Goal: Information Seeking & Learning: Learn about a topic

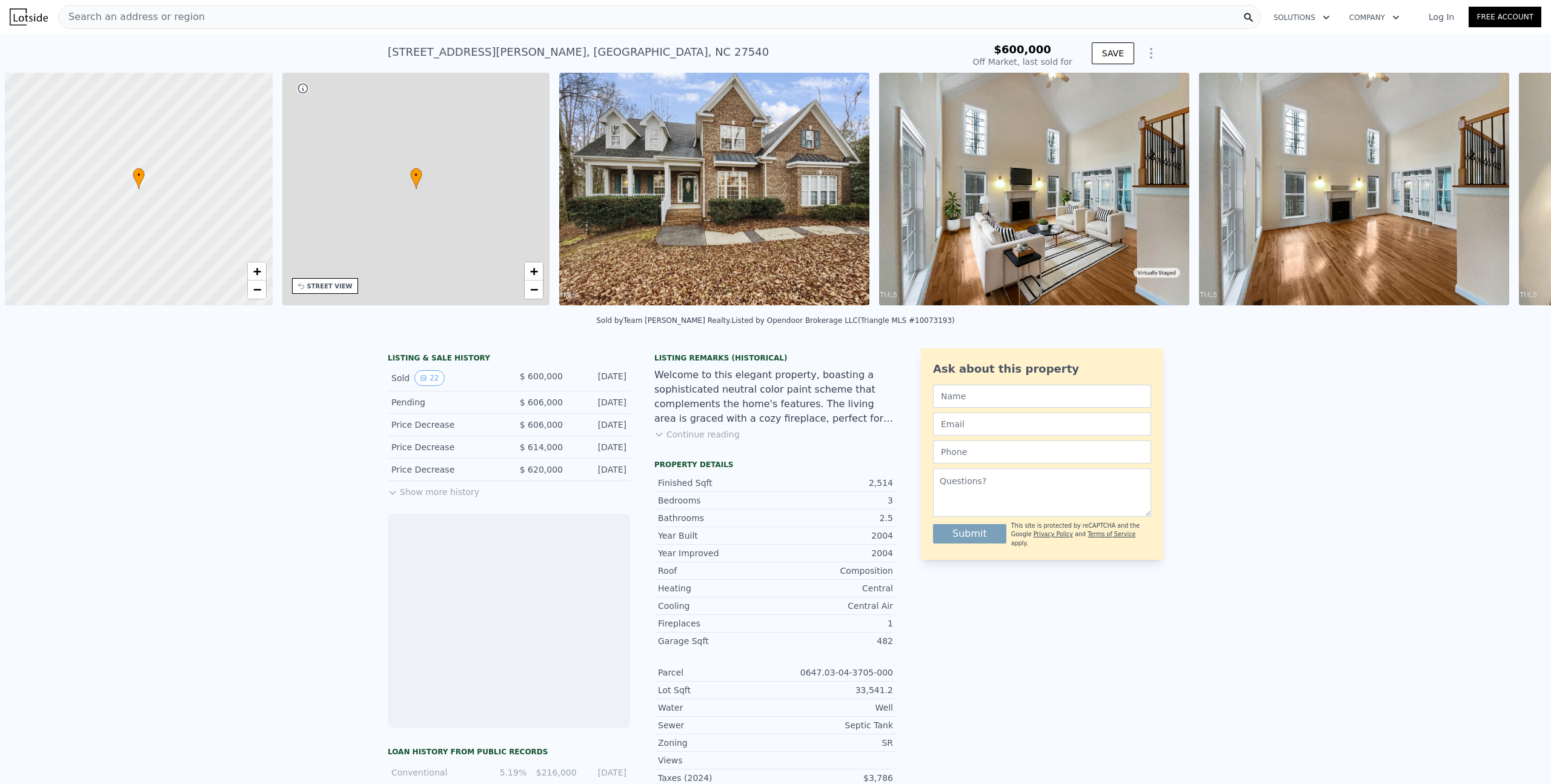
scroll to position [0, 5]
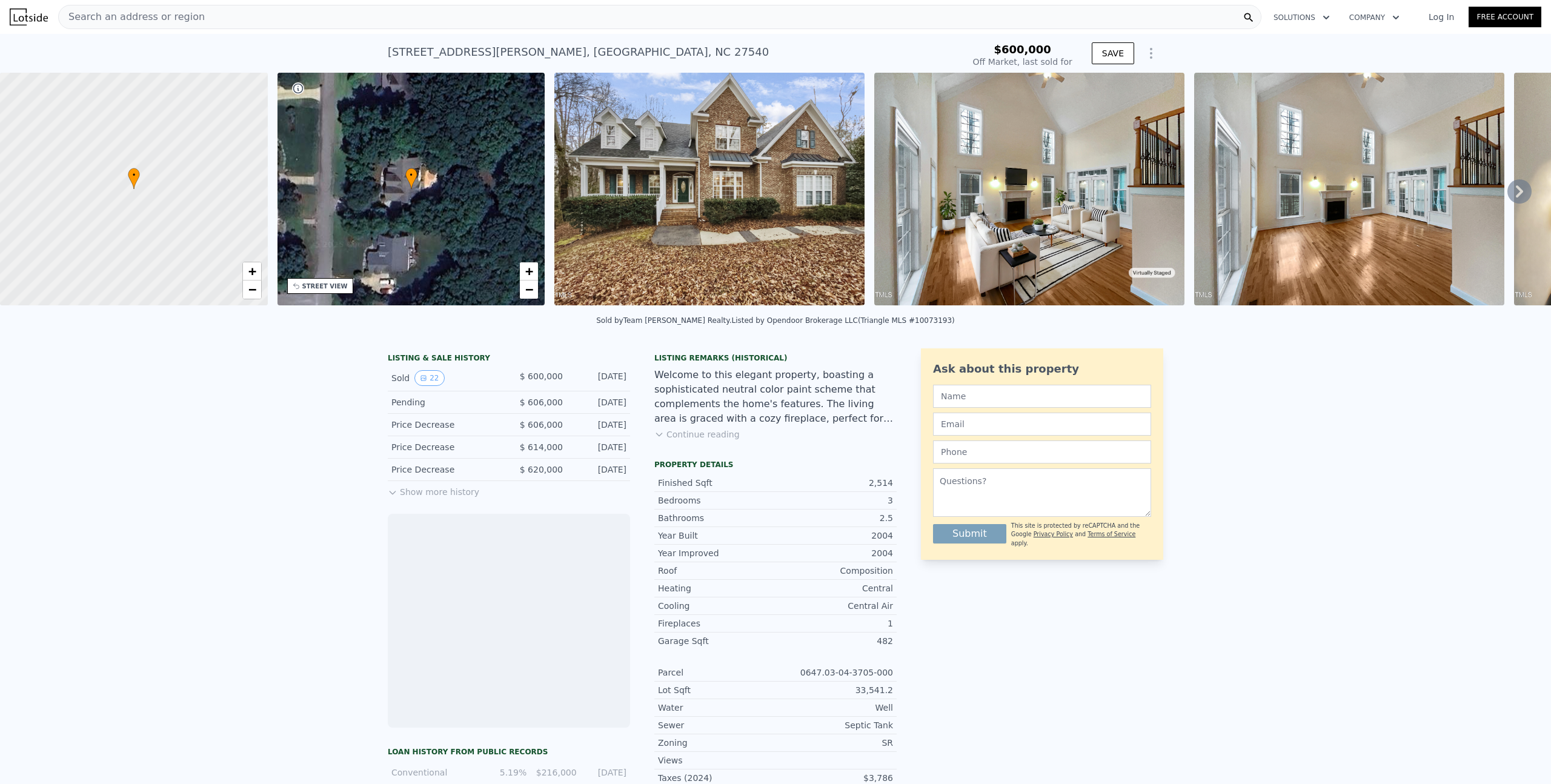
click at [244, 22] on div "Search an address or region" at bounding box center [659, 17] width 1203 height 24
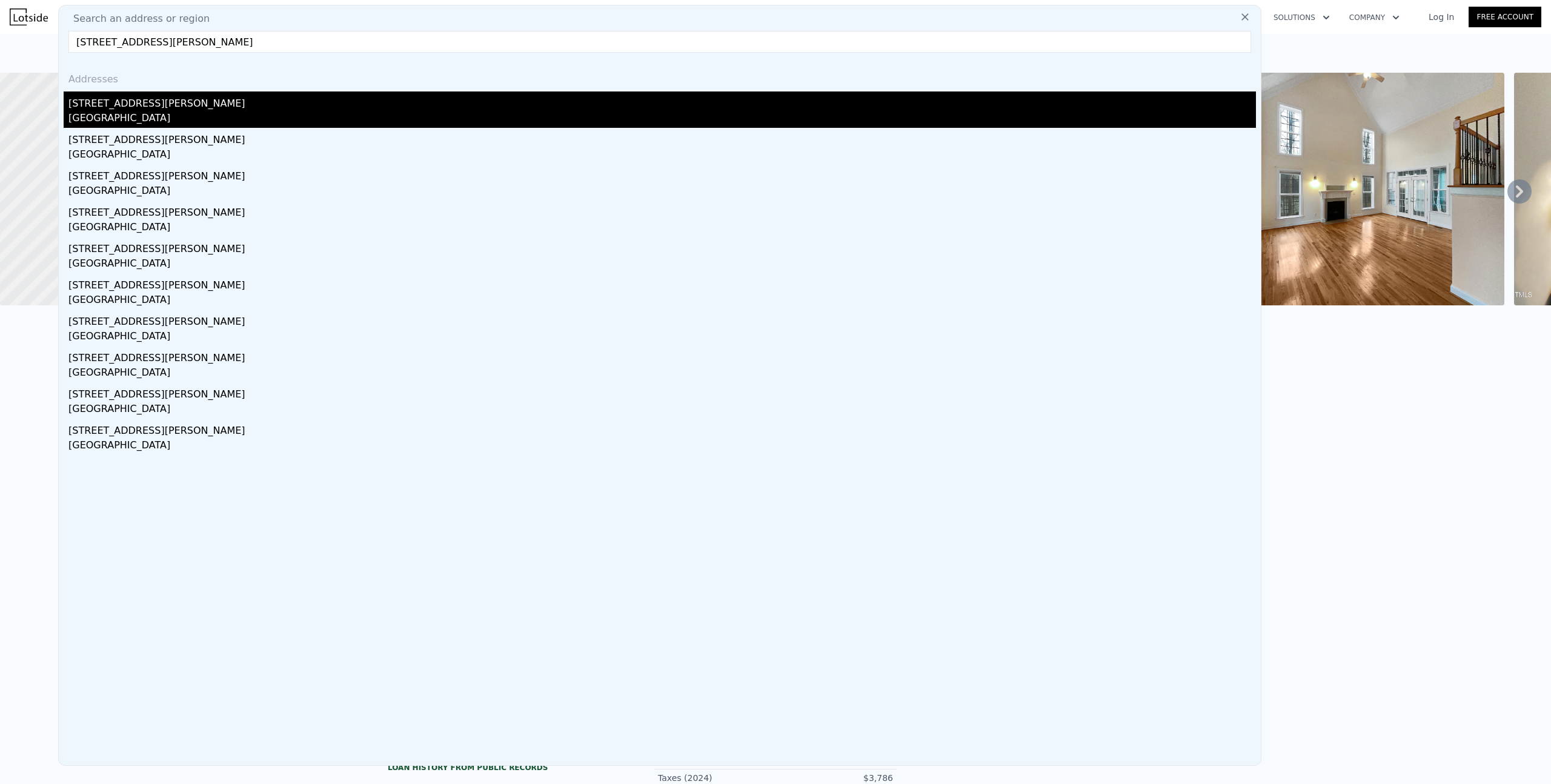
type input "[STREET_ADDRESS][PERSON_NAME]"
click at [149, 102] on div "[STREET_ADDRESS][PERSON_NAME]" at bounding box center [662, 101] width 1187 height 19
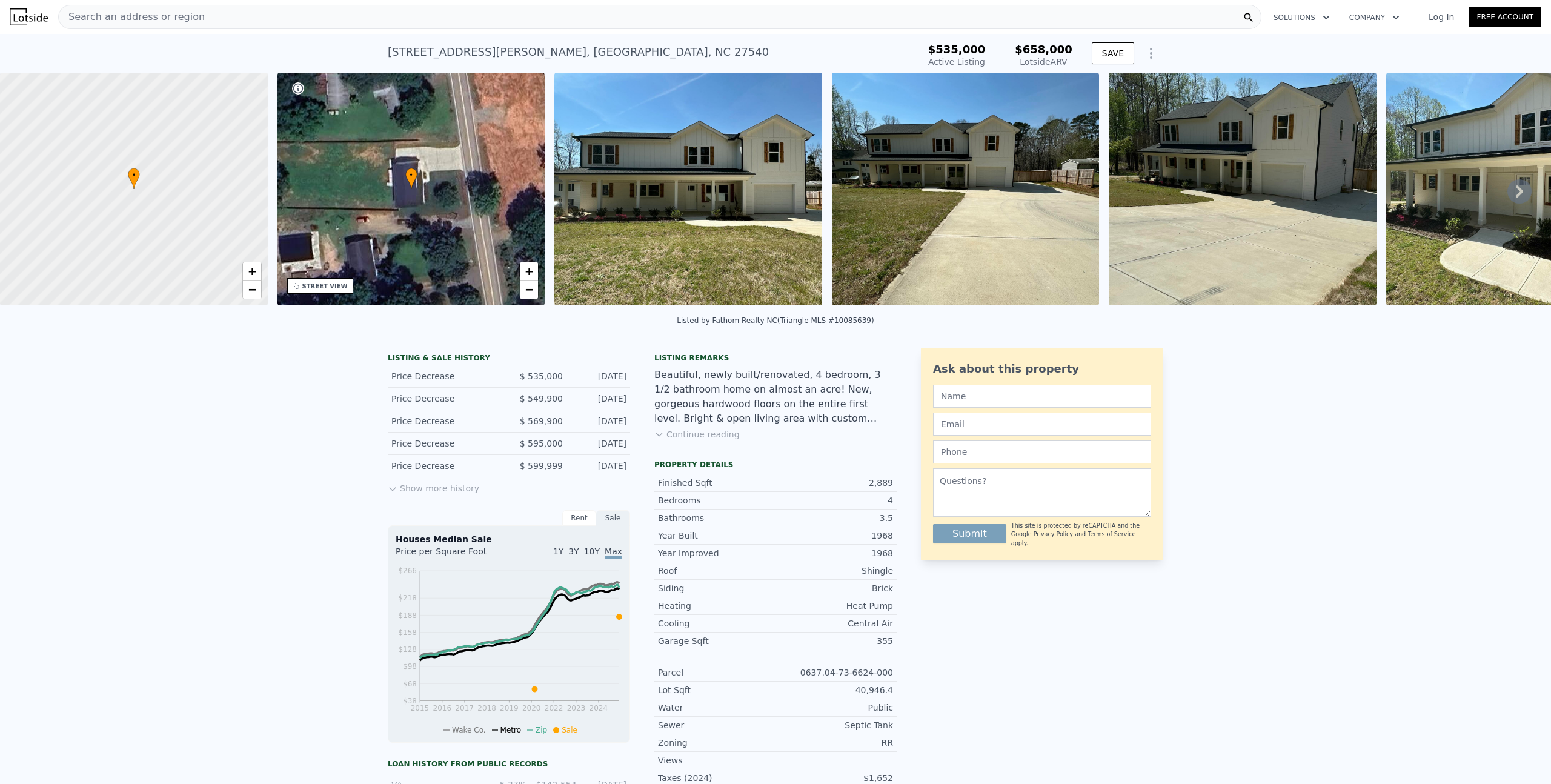
click at [422, 491] on button "Show more history" at bounding box center [433, 486] width 92 height 17
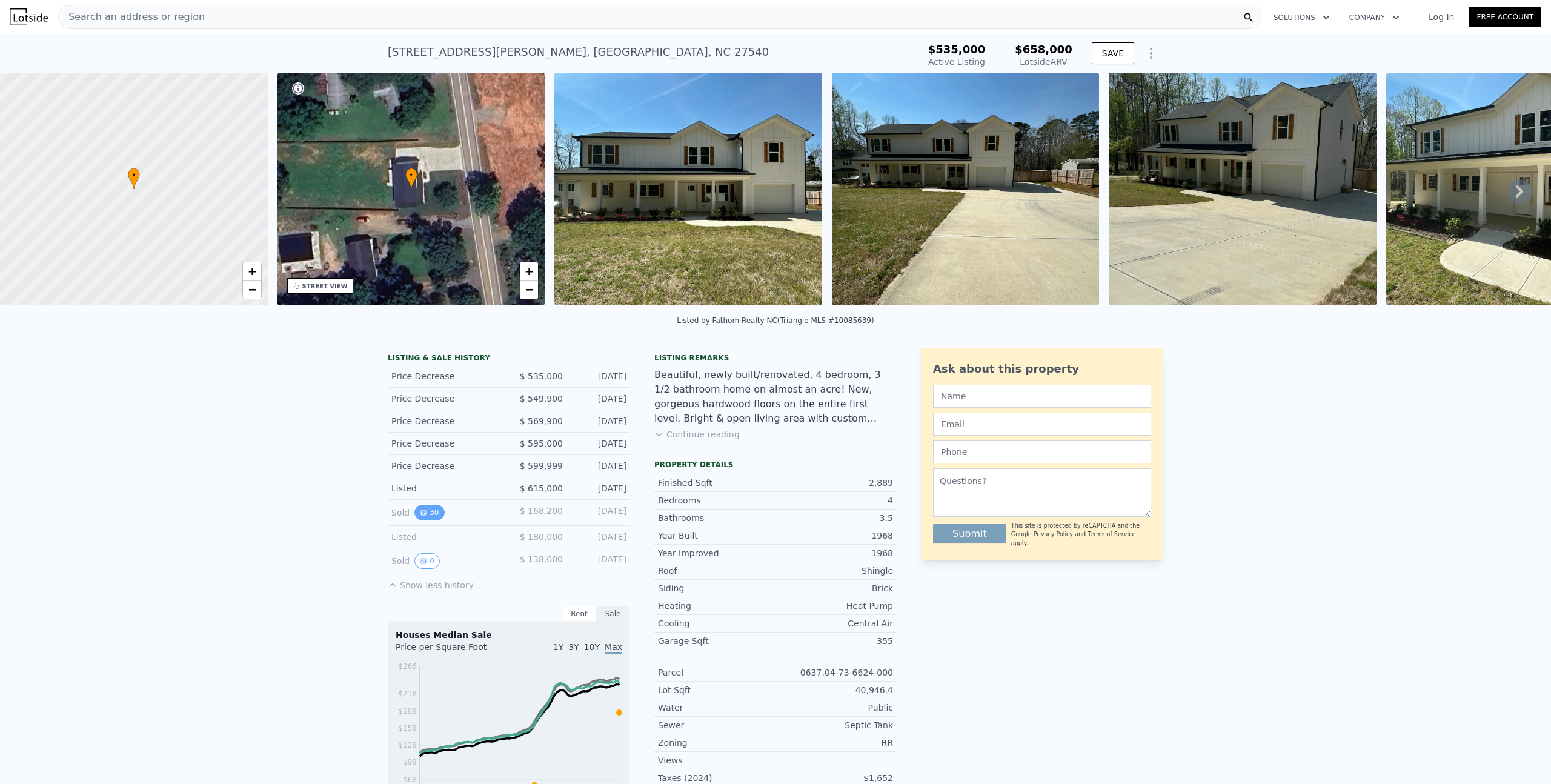
click at [421, 515] on icon "View historical data" at bounding box center [424, 513] width 5 height 5
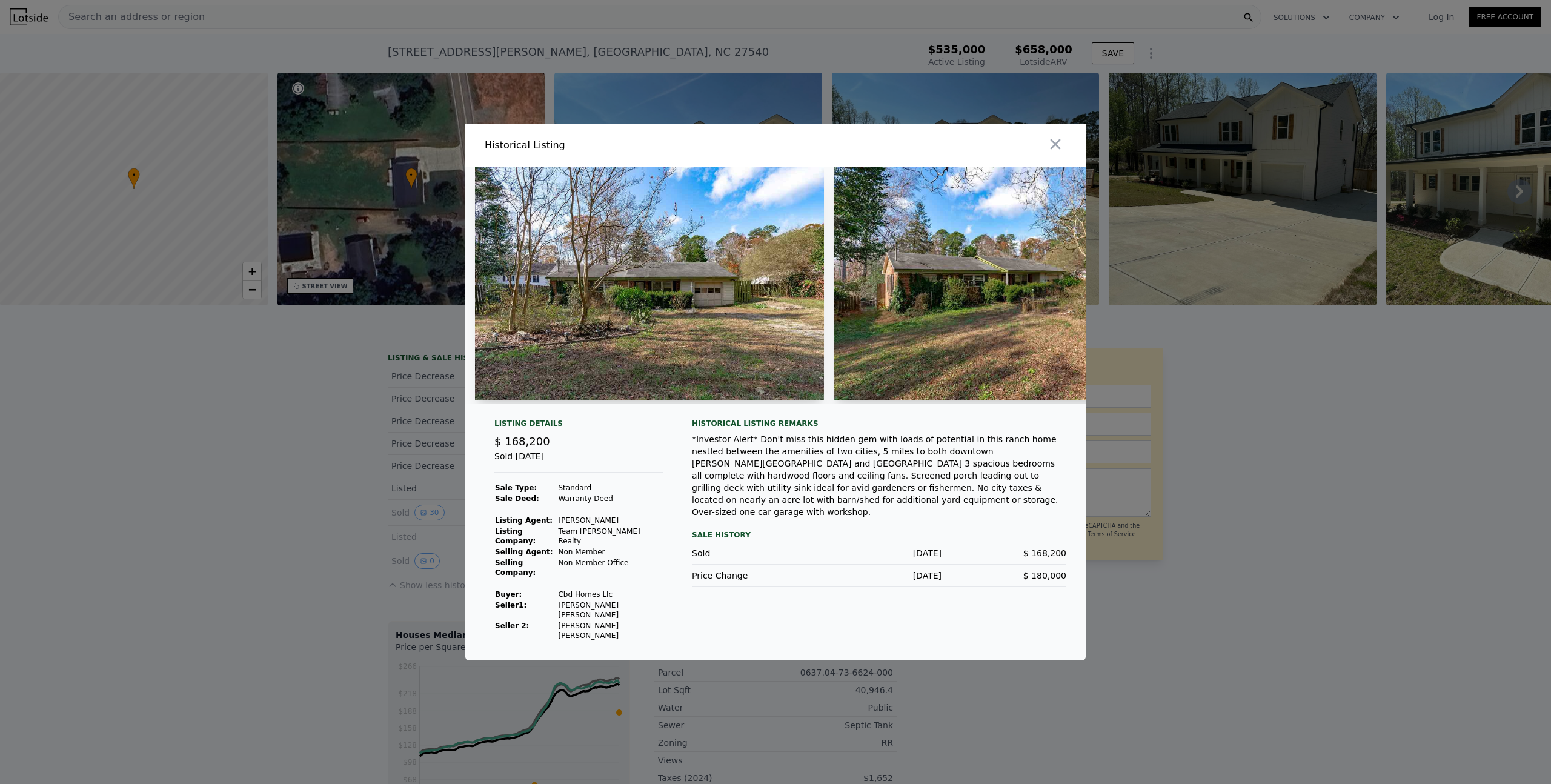
click at [713, 314] on img at bounding box center [650, 283] width 349 height 232
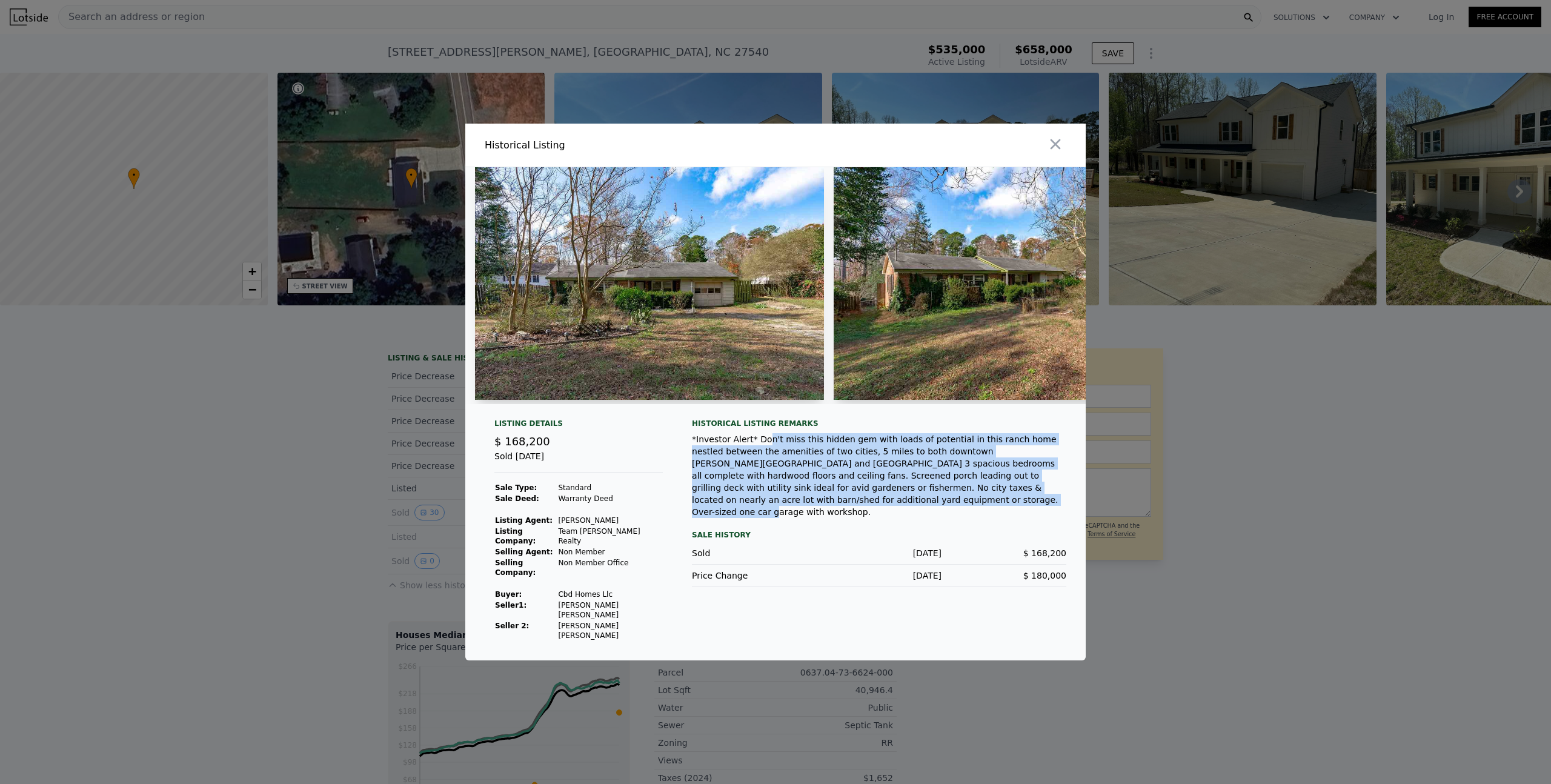
drag, startPoint x: 762, startPoint y: 460, endPoint x: 863, endPoint y: 521, distance: 118.0
click at [876, 518] on div "*Investor Alert* Don't miss this hidden gem with loads of potential in this ran…" at bounding box center [879, 475] width 374 height 85
click at [816, 493] on div "*Investor Alert* Don't miss this hidden gem with loads of potential in this ran…" at bounding box center [879, 475] width 374 height 85
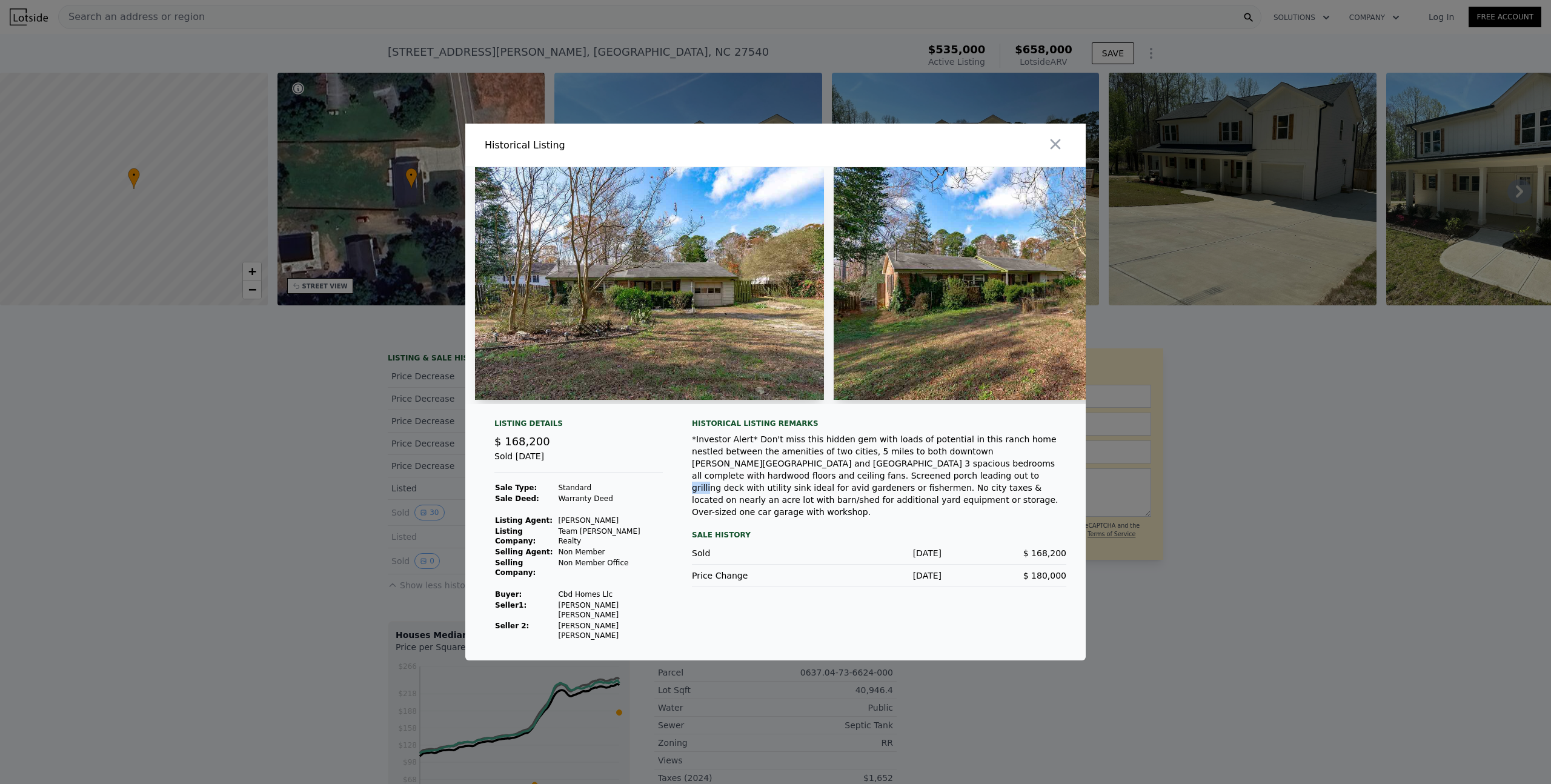
click at [816, 493] on div "*Investor Alert* Don't miss this hidden gem with loads of potential in this ran…" at bounding box center [879, 475] width 374 height 85
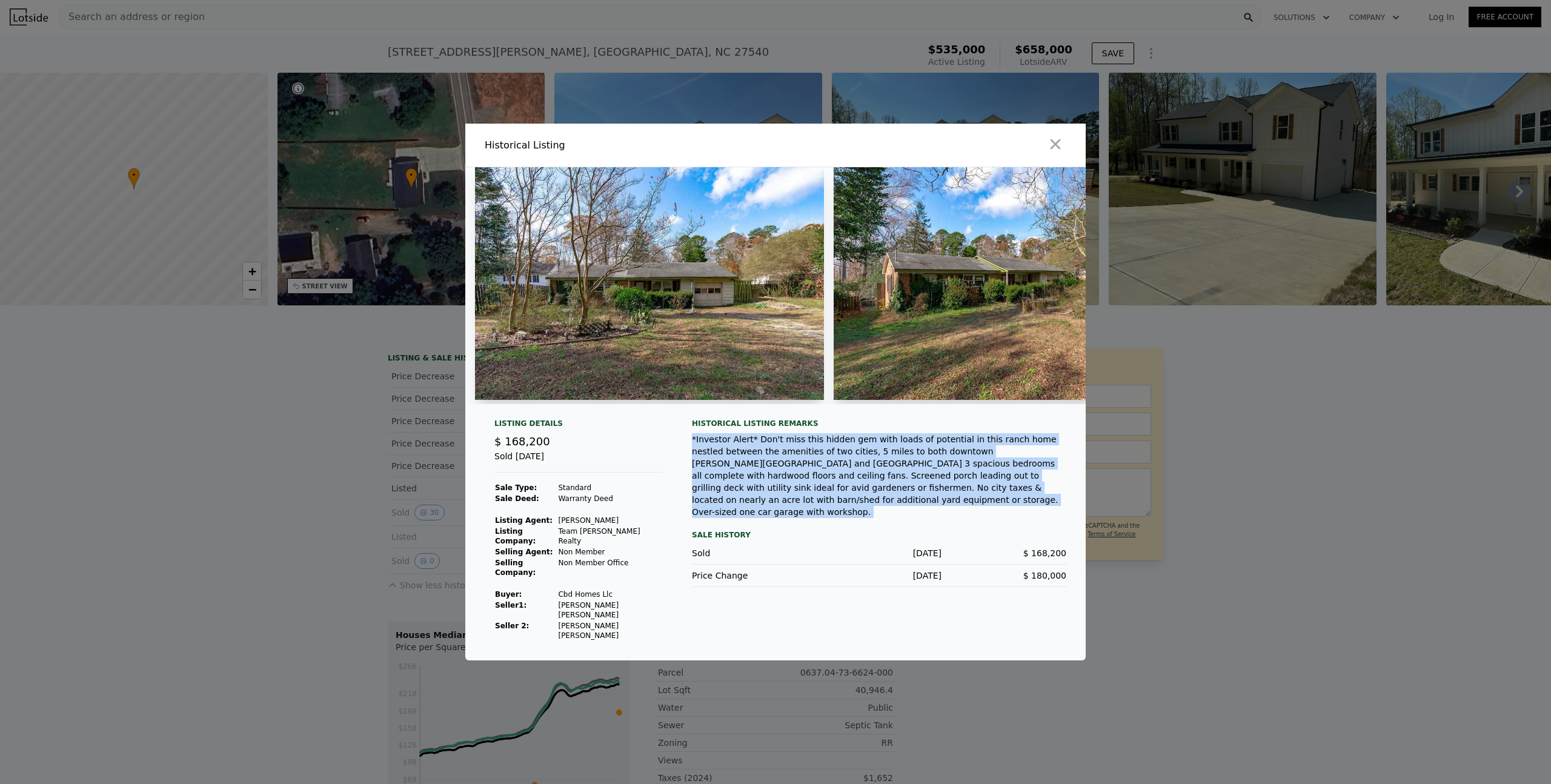
click at [816, 493] on div "*Investor Alert* Don't miss this hidden gem with loads of potential in this ran…" at bounding box center [879, 475] width 374 height 85
click at [779, 496] on div "*Investor Alert* Don't miss this hidden gem with loads of potential in this ran…" at bounding box center [879, 475] width 374 height 85
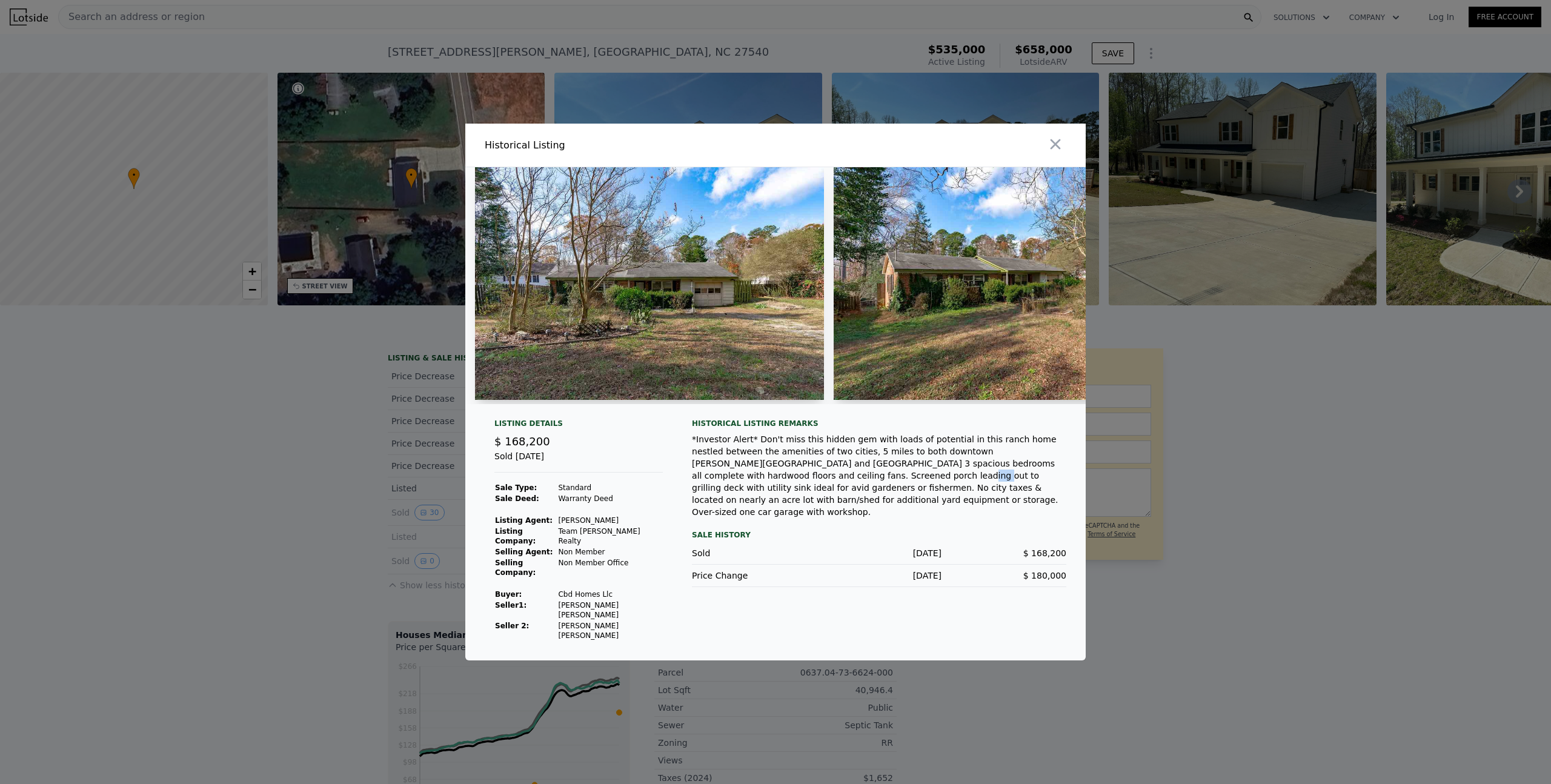
click at [779, 496] on div "*Investor Alert* Don't miss this hidden gem with loads of potential in this ran…" at bounding box center [879, 475] width 374 height 85
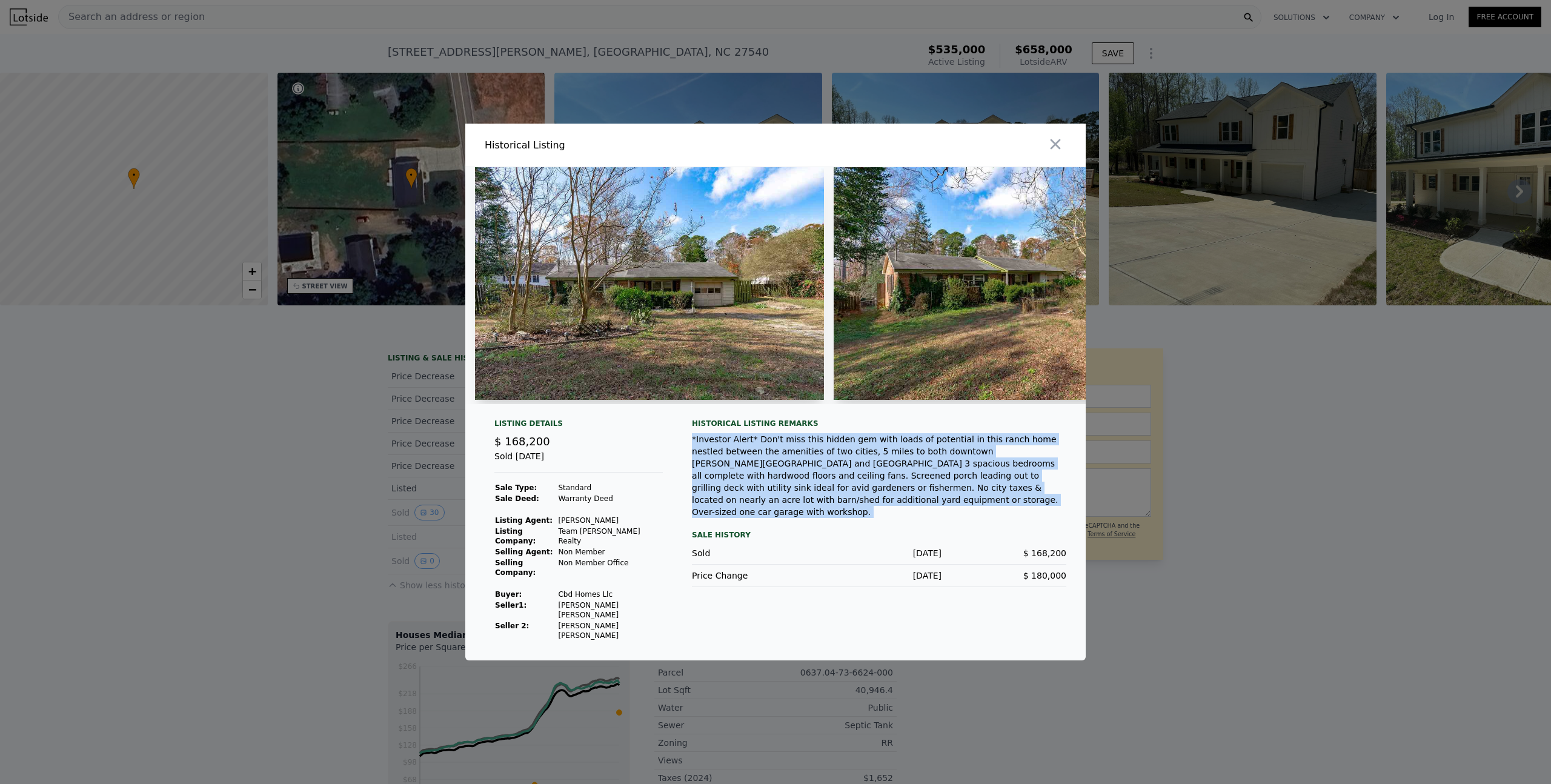
click at [779, 496] on div "*Investor Alert* Don't miss this hidden gem with loads of potential in this ran…" at bounding box center [879, 475] width 374 height 85
click at [850, 478] on div "*Investor Alert* Don't miss this hidden gem with loads of potential in this ran…" at bounding box center [879, 475] width 374 height 85
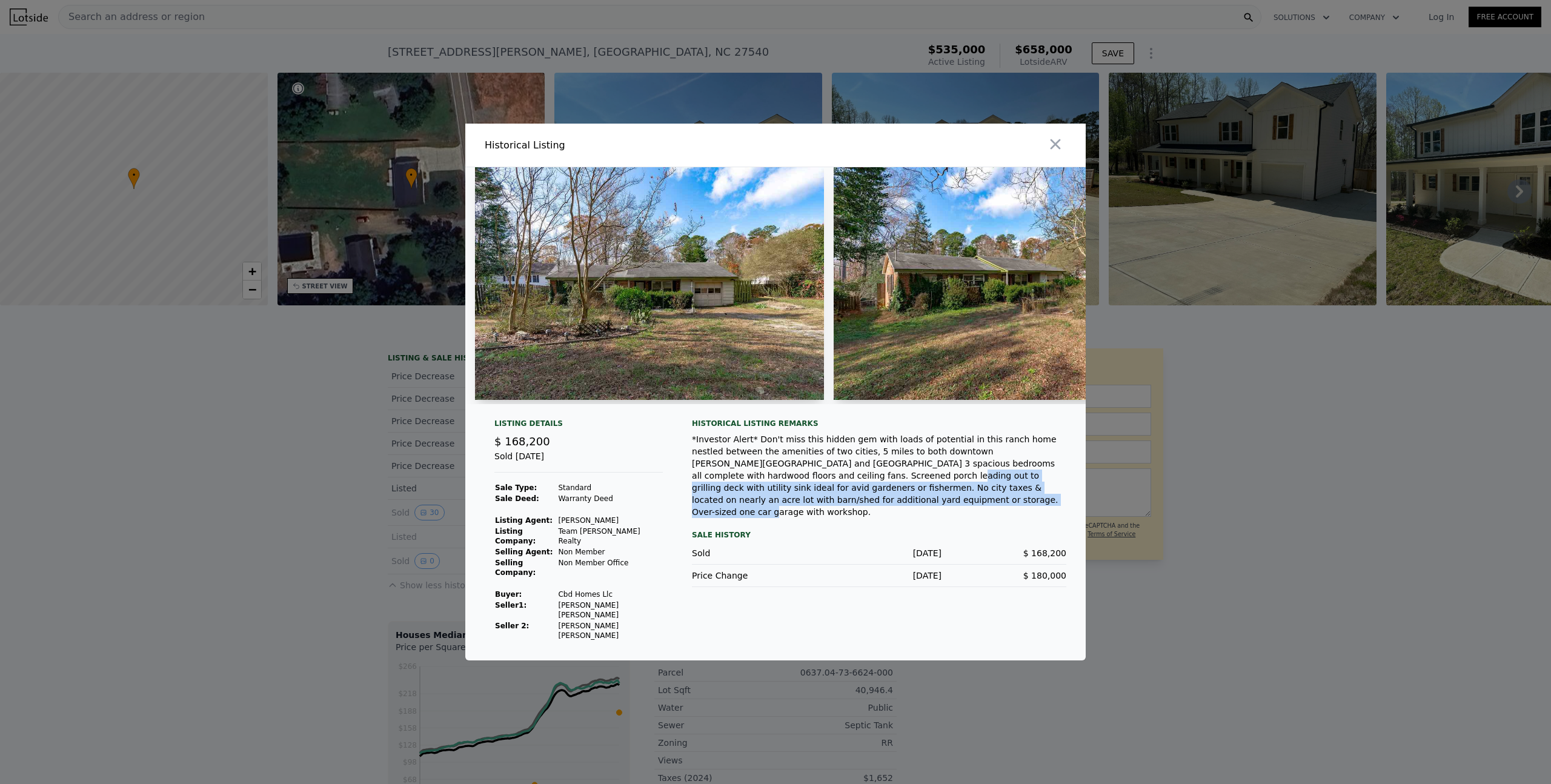
drag, startPoint x: 769, startPoint y: 497, endPoint x: 1018, endPoint y: 519, distance: 250.0
click at [1018, 518] on div "*Investor Alert* Don't miss this hidden gem with loads of potential in this ran…" at bounding box center [879, 475] width 374 height 85
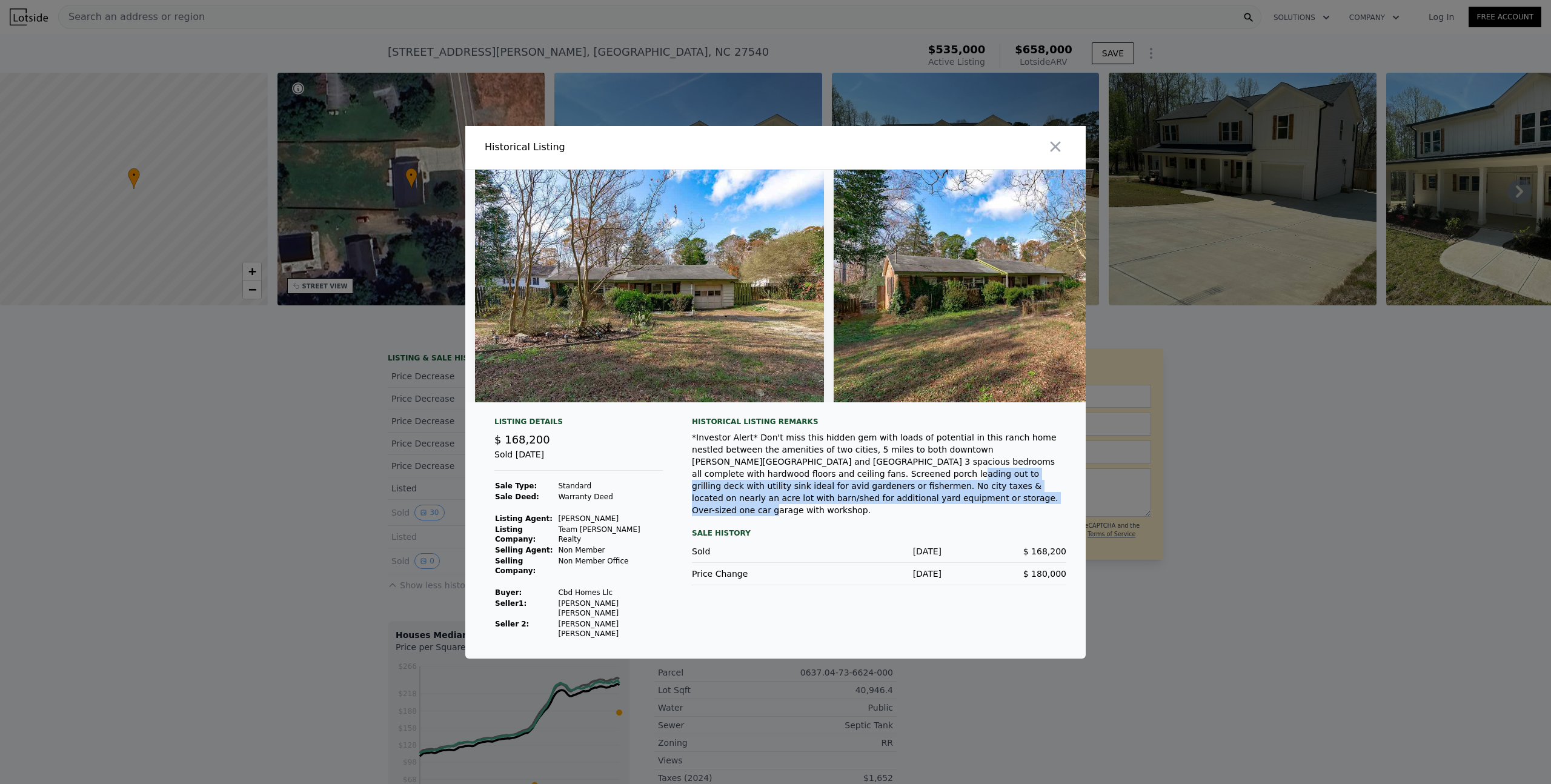
click at [639, 321] on img at bounding box center [650, 286] width 349 height 232
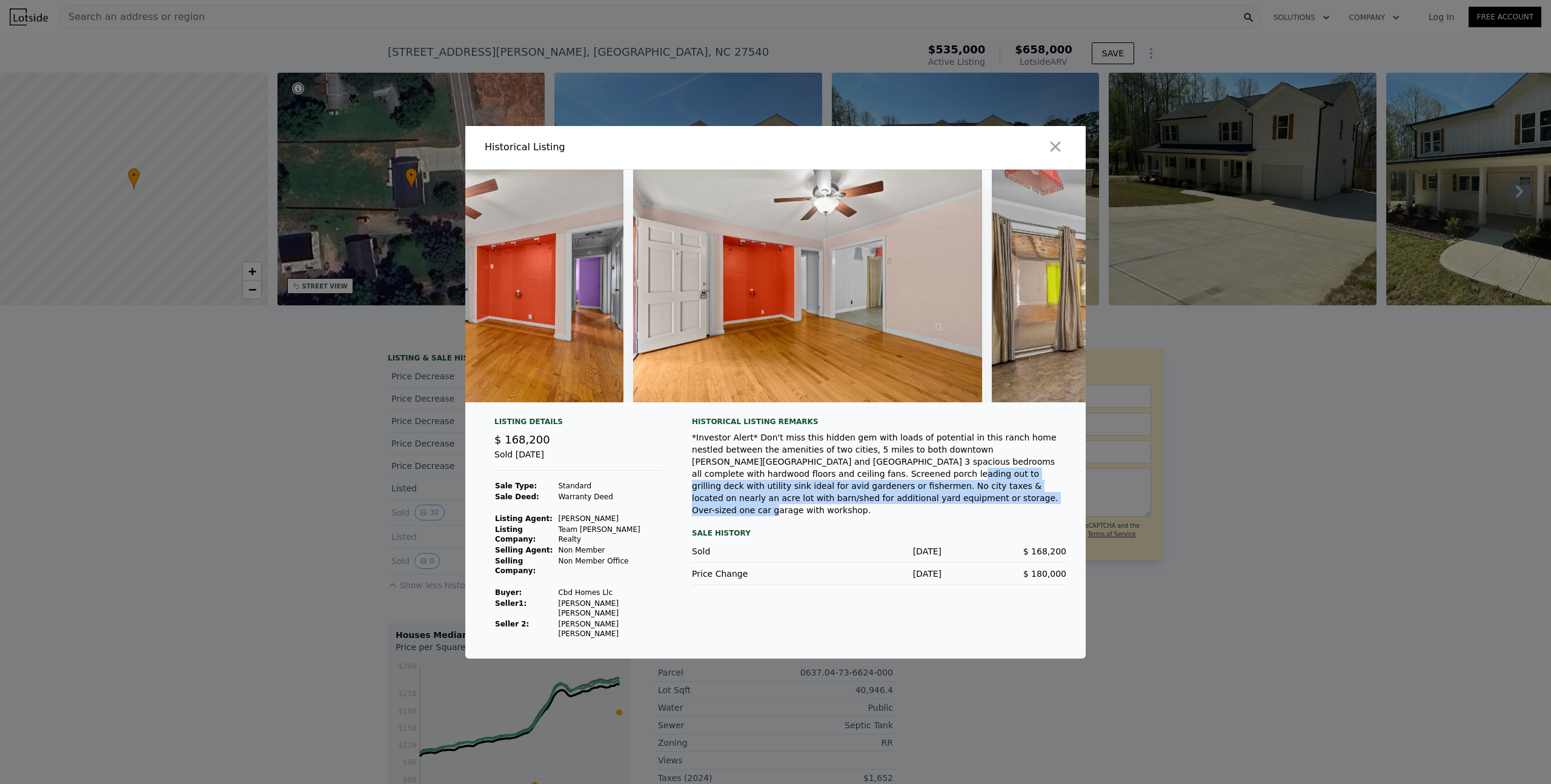
scroll to position [0, 1993]
click at [541, 341] on img at bounding box center [449, 286] width 349 height 232
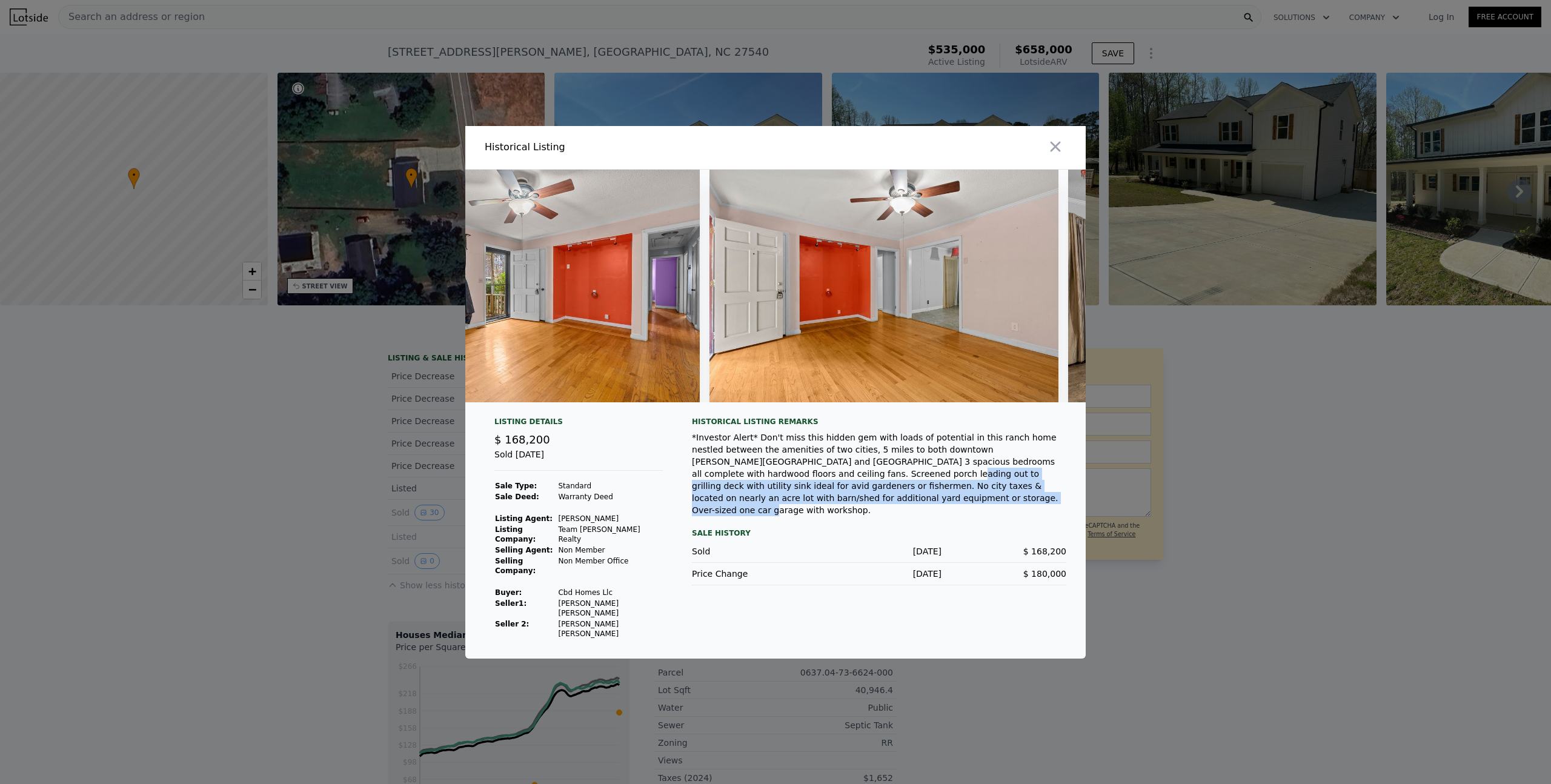
scroll to position [0, 1916]
drag, startPoint x: 565, startPoint y: 544, endPoint x: 623, endPoint y: 544, distance: 58.0
click at [623, 524] on td "[PERSON_NAME]" at bounding box center [610, 518] width 105 height 11
click at [603, 544] on td "Team [PERSON_NAME] Realty" at bounding box center [610, 534] width 105 height 21
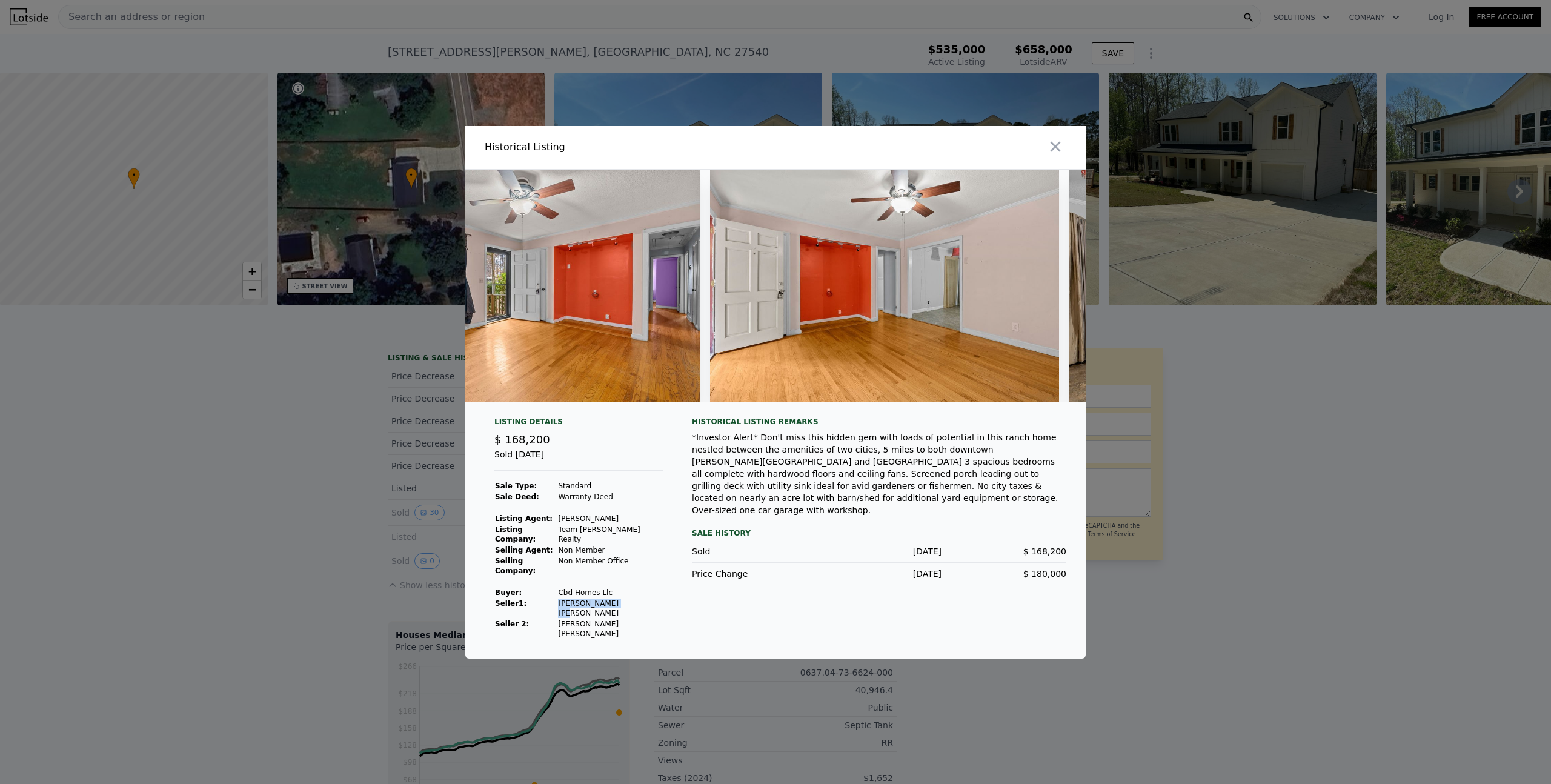
drag, startPoint x: 565, startPoint y: 608, endPoint x: 635, endPoint y: 607, distance: 70.0
click at [635, 607] on td "[PERSON_NAME] [PERSON_NAME]" at bounding box center [610, 608] width 105 height 21
click at [635, 618] on td "[PERSON_NAME] [PERSON_NAME]" at bounding box center [610, 629] width 105 height 21
drag, startPoint x: 639, startPoint y: 617, endPoint x: 564, endPoint y: 619, distance: 75.0
click at [564, 619] on td "[PERSON_NAME] [PERSON_NAME]" at bounding box center [610, 629] width 105 height 21
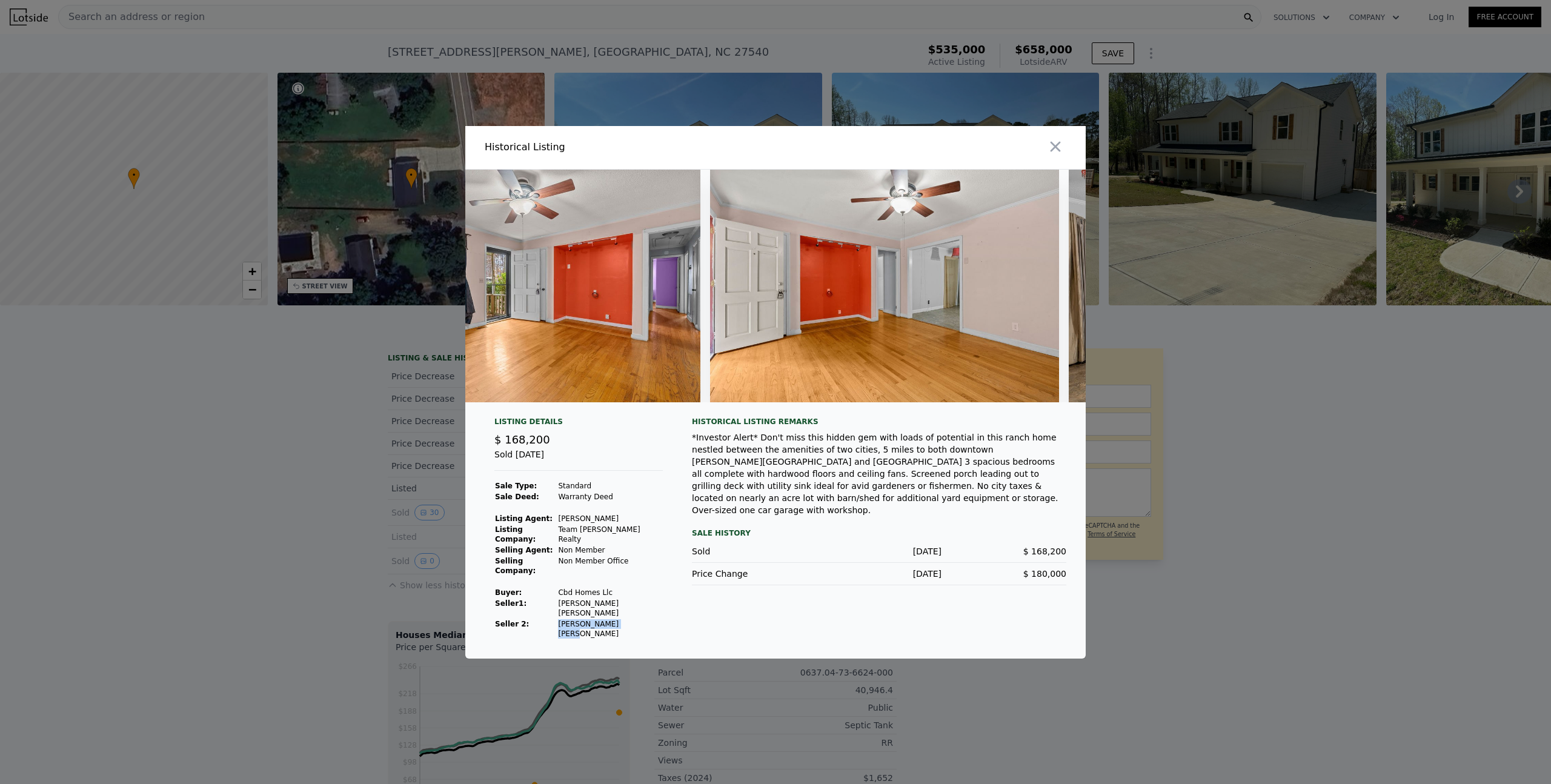
copy td "[PERSON_NAME] [PERSON_NAME]"
drag, startPoint x: 564, startPoint y: 597, endPoint x: 617, endPoint y: 599, distance: 53.0
click at [617, 598] on td "Cbd Homes Llc" at bounding box center [610, 592] width 105 height 11
copy td "Cbd Homes Llc"
click at [579, 579] on td at bounding box center [610, 582] width 105 height 11
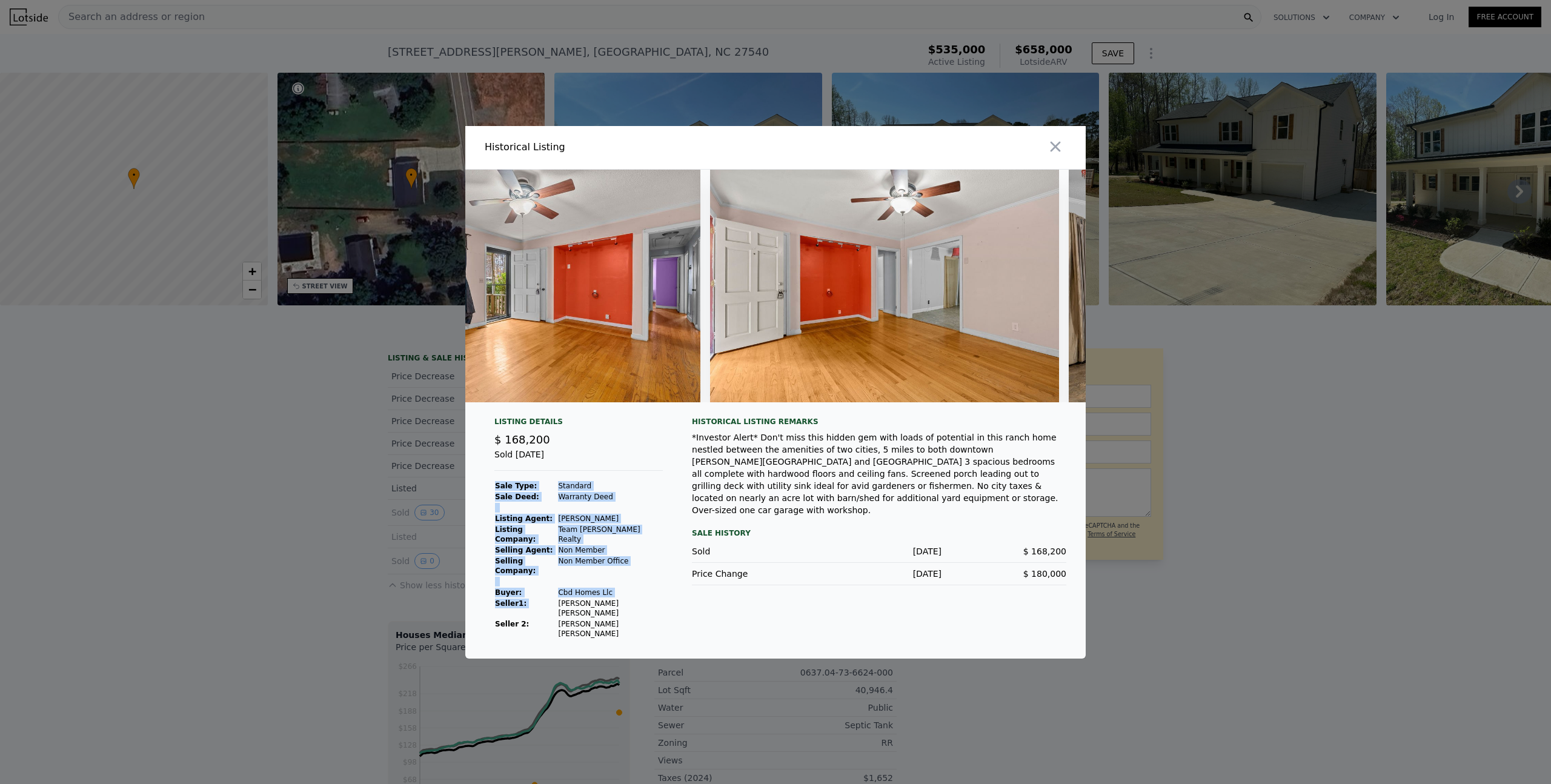
drag, startPoint x: 564, startPoint y: 610, endPoint x: 658, endPoint y: 612, distance: 94.0
click at [658, 612] on div "Listing Details $ 168,200 Sold [DATE] Sale Type: Standard Sale Deed: Warranty D…" at bounding box center [579, 527] width 188 height 222
click at [620, 609] on td "[PERSON_NAME] [PERSON_NAME]" at bounding box center [610, 608] width 105 height 21
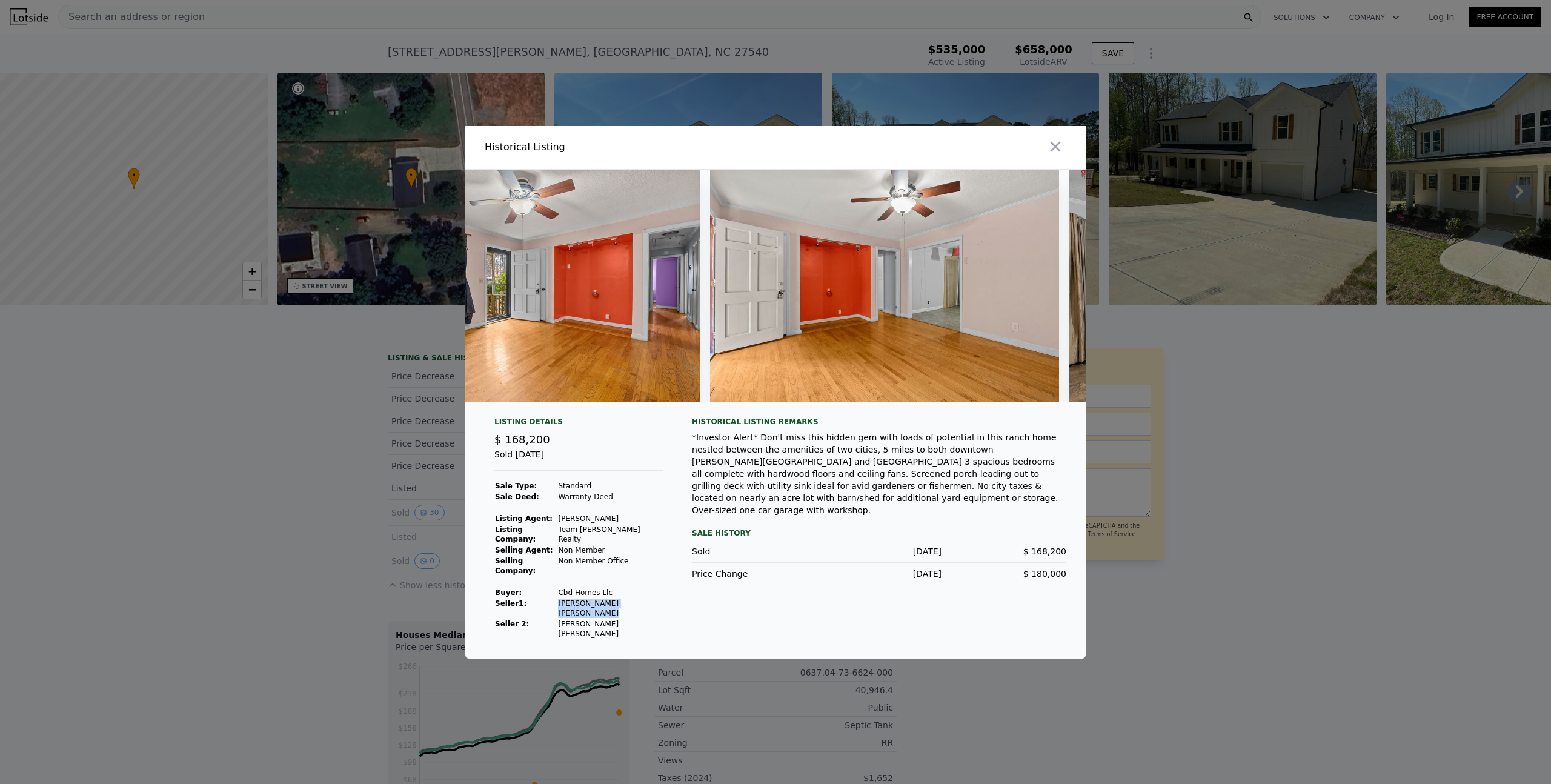
click at [620, 609] on td "[PERSON_NAME] [PERSON_NAME]" at bounding box center [610, 608] width 105 height 21
click at [580, 618] on td "[PERSON_NAME] [PERSON_NAME]" at bounding box center [610, 629] width 105 height 21
click at [581, 618] on td "[PERSON_NAME] [PERSON_NAME]" at bounding box center [610, 629] width 105 height 21
drag, startPoint x: 635, startPoint y: 618, endPoint x: 566, endPoint y: 621, distance: 69.1
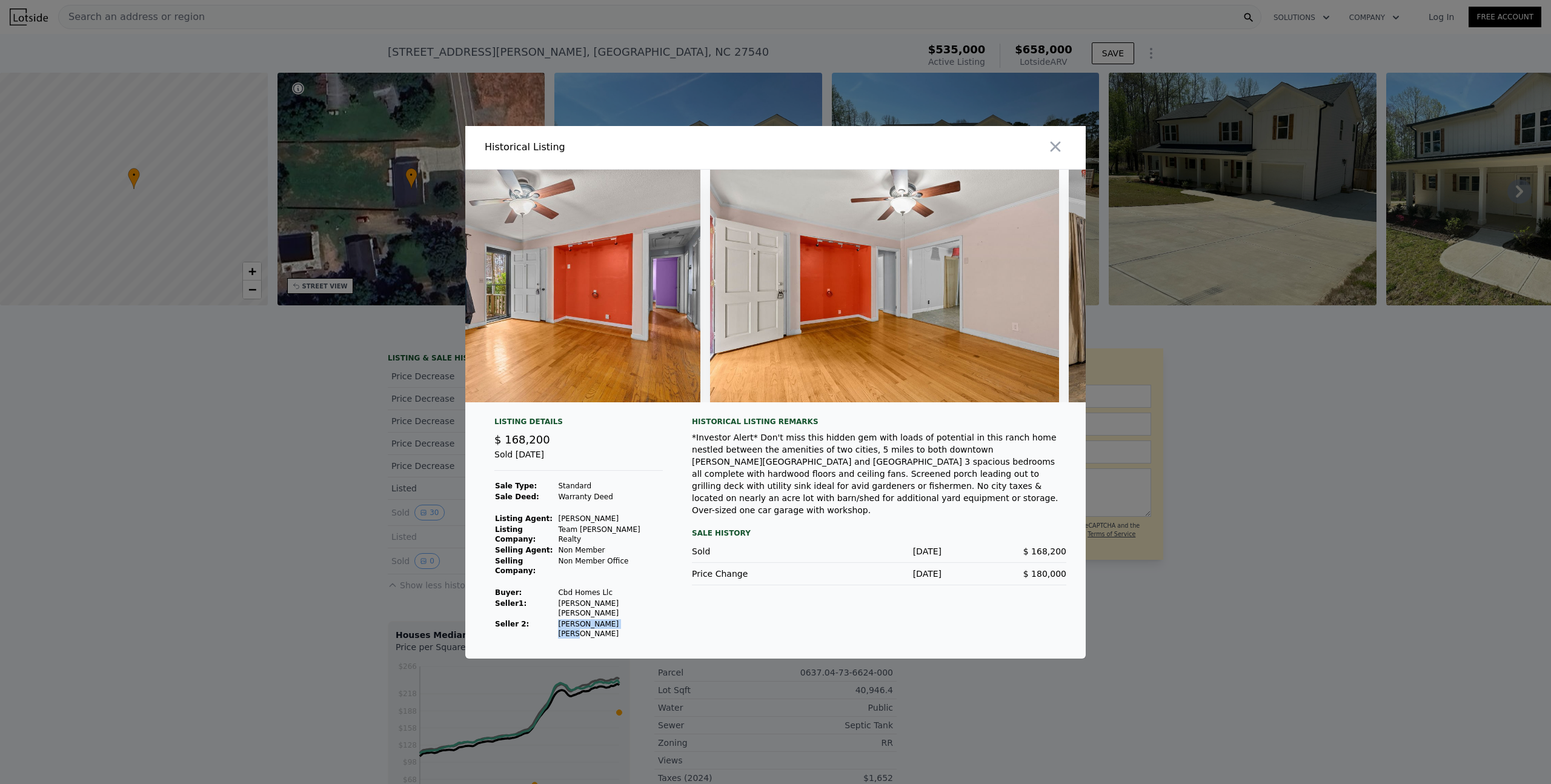
click at [566, 621] on td "[PERSON_NAME] [PERSON_NAME]" at bounding box center [610, 629] width 105 height 21
copy td "[PERSON_NAME] [PERSON_NAME]"
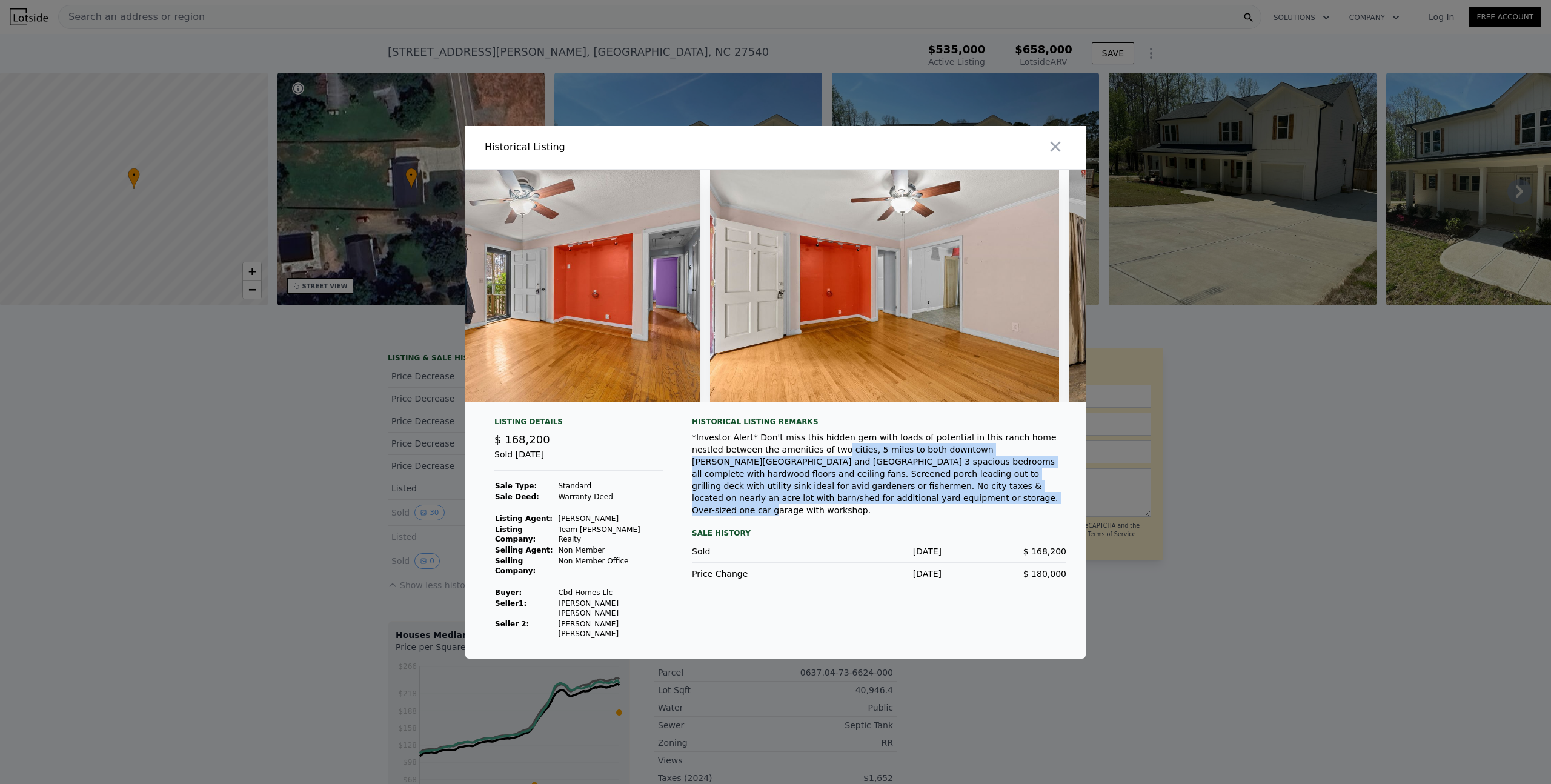
drag, startPoint x: 805, startPoint y: 472, endPoint x: 1002, endPoint y: 520, distance: 202.8
click at [1002, 516] on div "*Investor Alert* Don't miss this hidden gem with loads of potential in this ran…" at bounding box center [879, 474] width 374 height 85
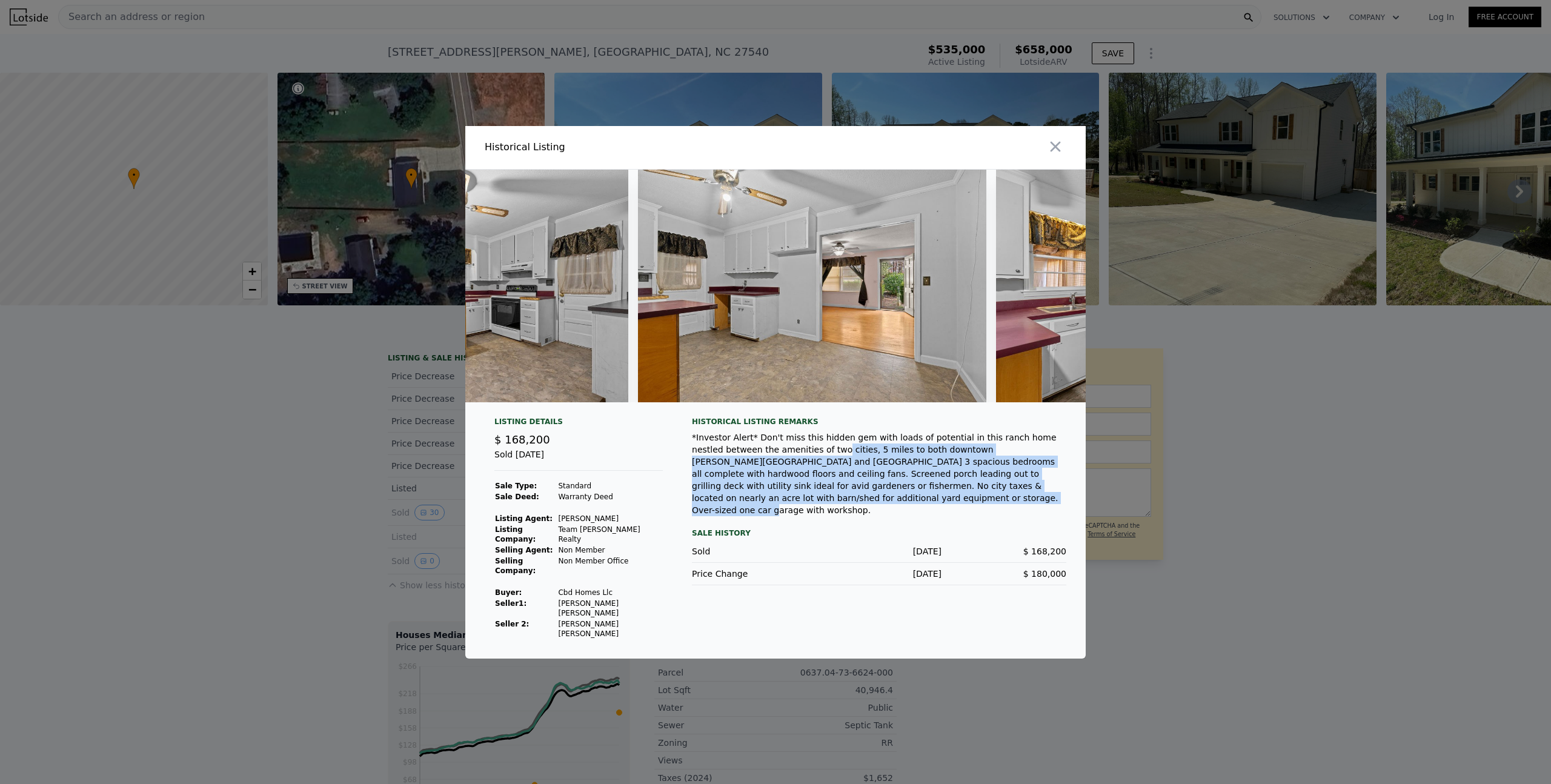
scroll to position [0, 0]
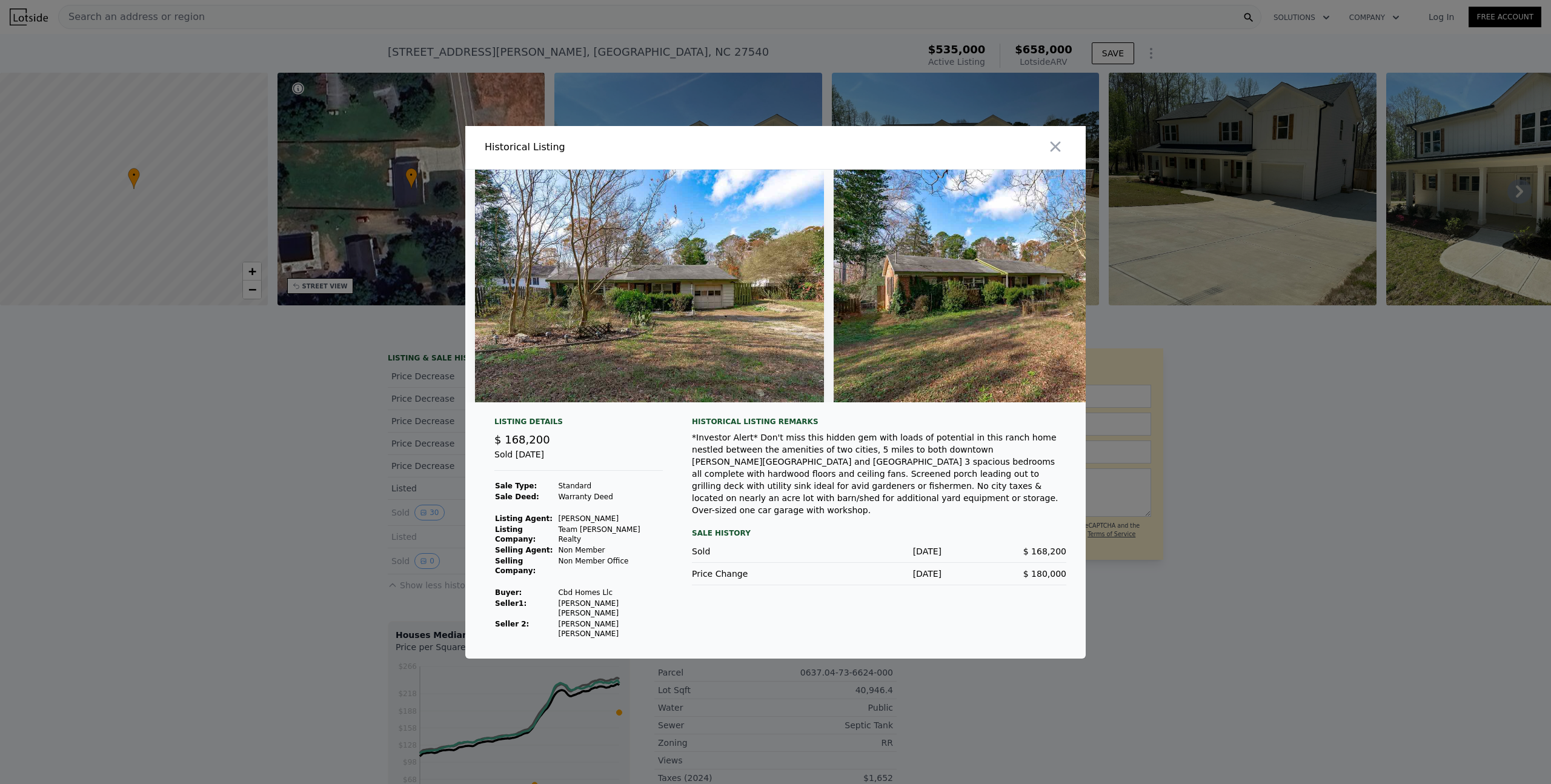
drag, startPoint x: 295, startPoint y: 382, endPoint x: 295, endPoint y: 375, distance: 7.0
click at [295, 382] on div at bounding box center [776, 392] width 1551 height 784
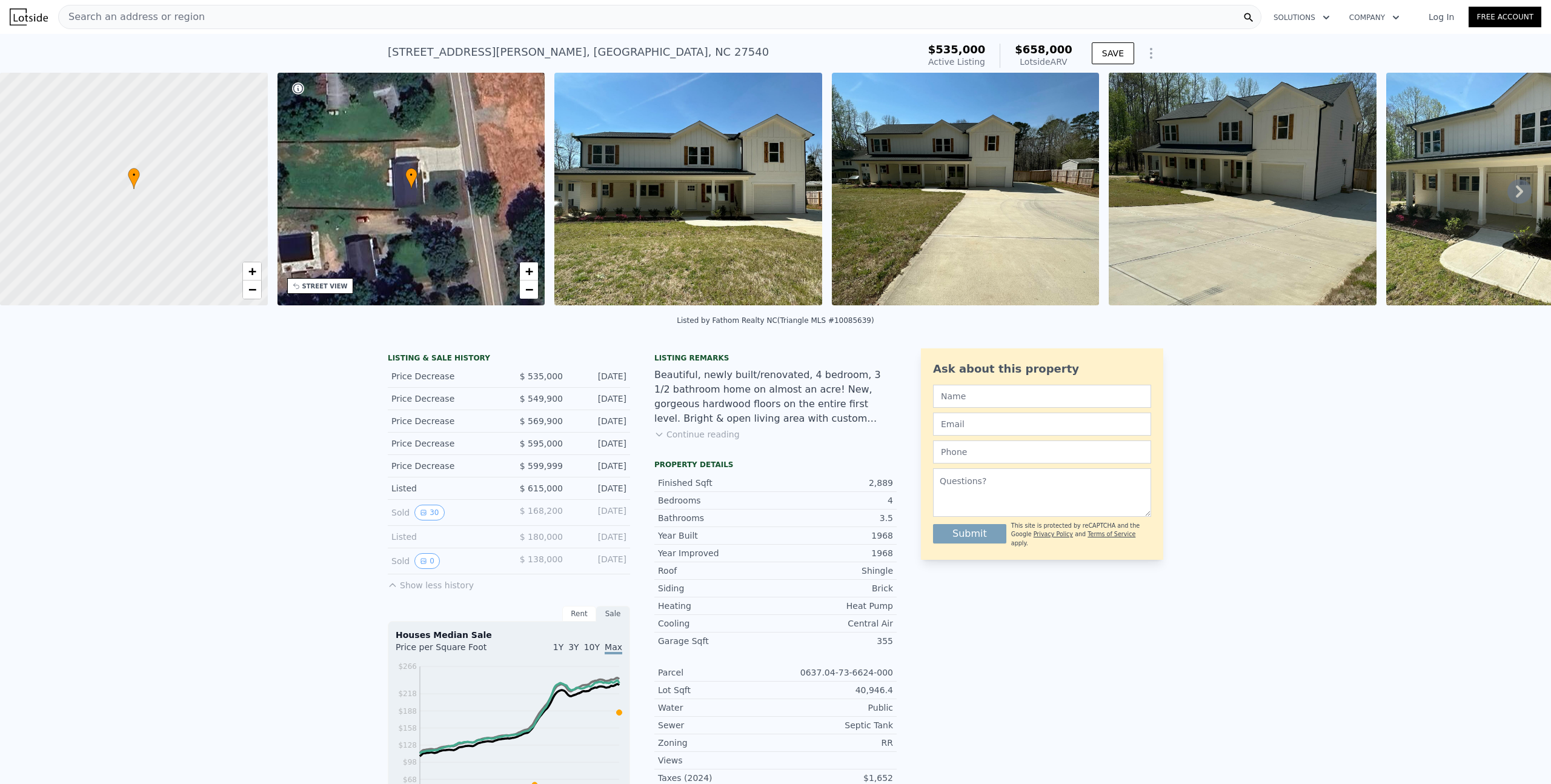
click at [196, 536] on div "LISTING & SALE HISTORY Price Decrease $ 535,000 [DATE] Price Decrease $ 549,900…" at bounding box center [776, 719] width 1551 height 761
click at [192, 404] on div "LISTING & SALE HISTORY Price Decrease $ 535,000 [DATE] Price Decrease $ 549,900…" at bounding box center [776, 719] width 1551 height 761
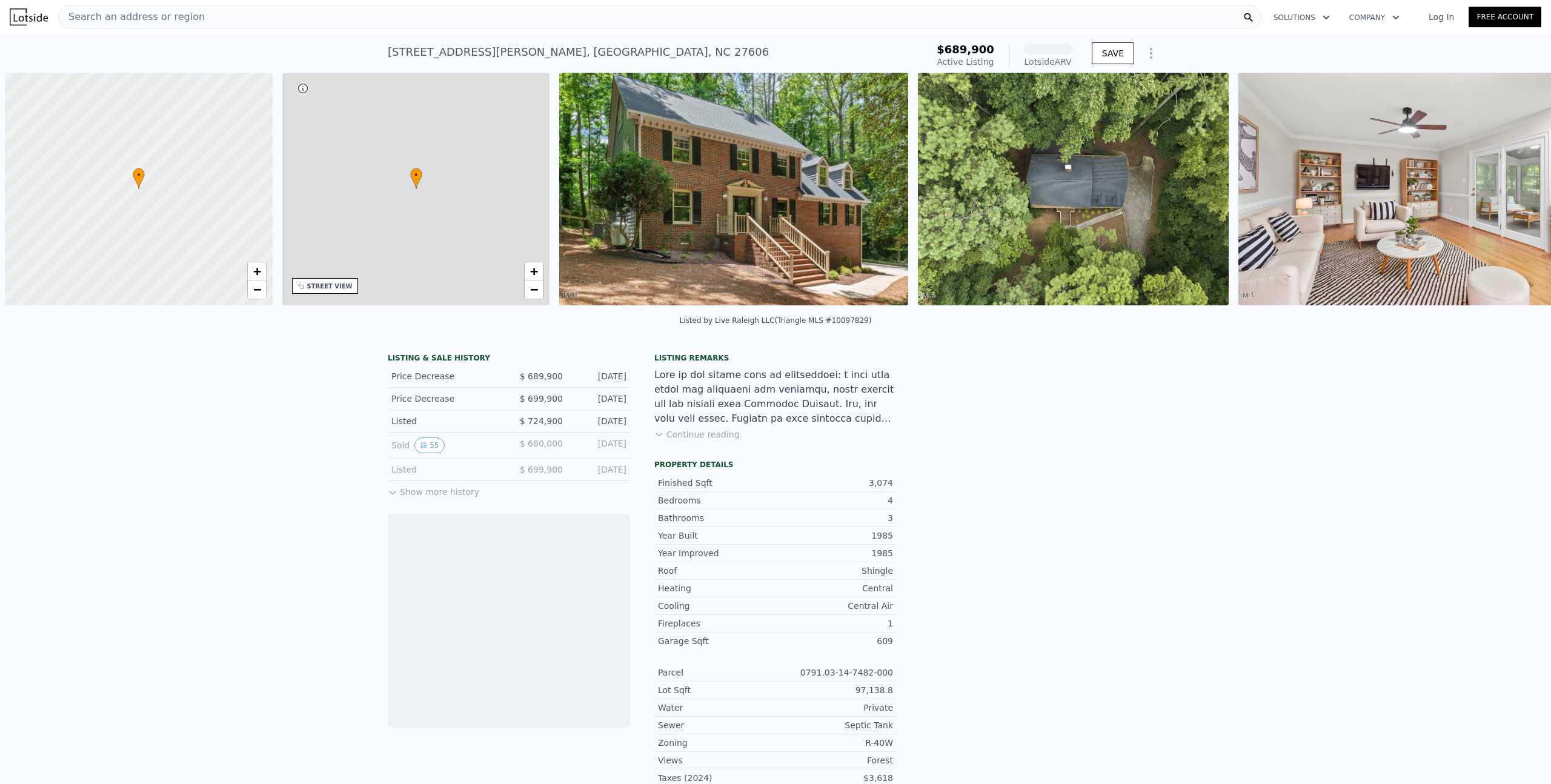
scroll to position [0, 5]
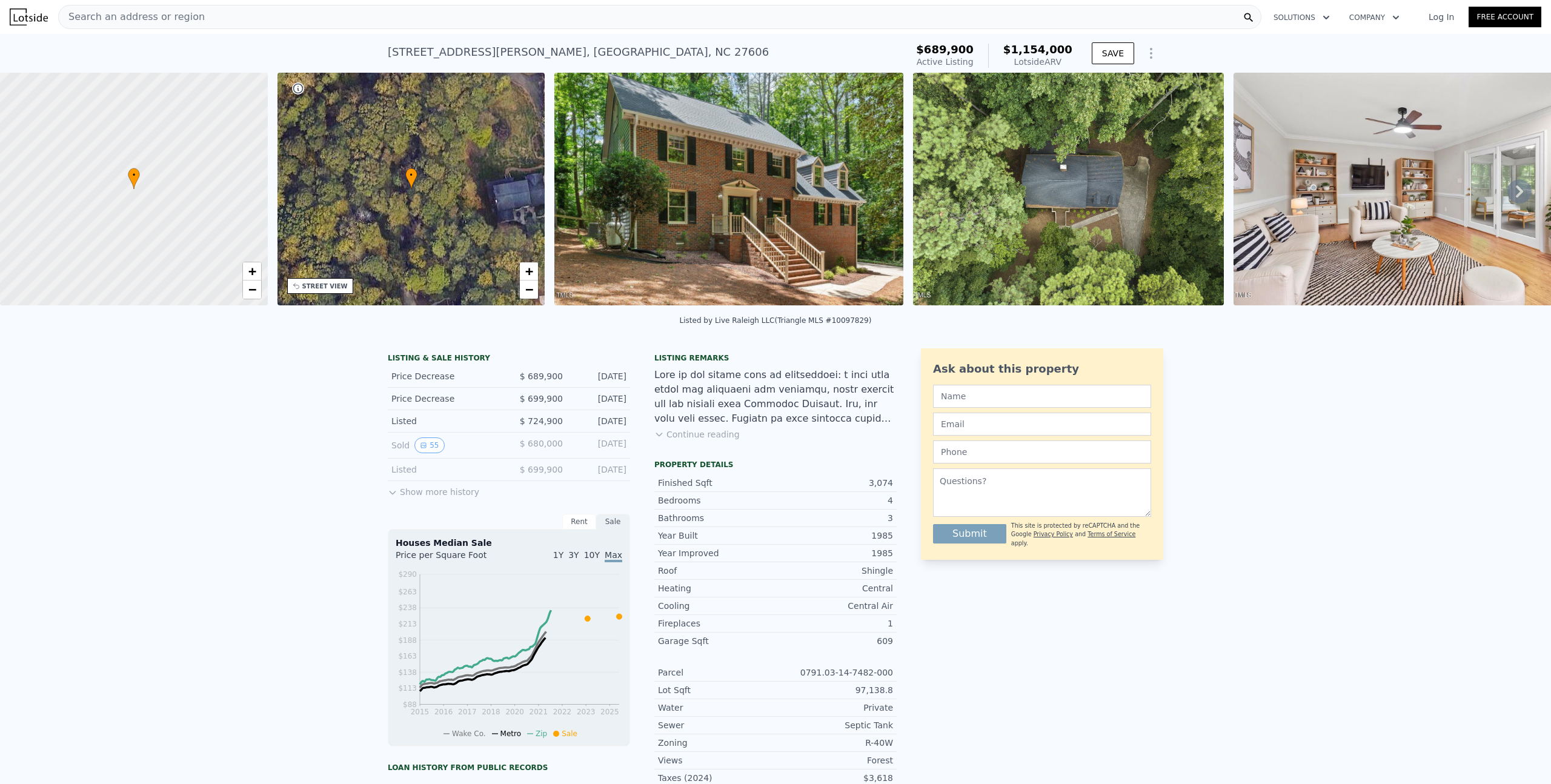
click at [420, 442] on div "Sold 55 $ 680,000 Dec 18, 2023" at bounding box center [509, 445] width 242 height 26
click at [420, 449] on icon "View historical data" at bounding box center [423, 445] width 7 height 7
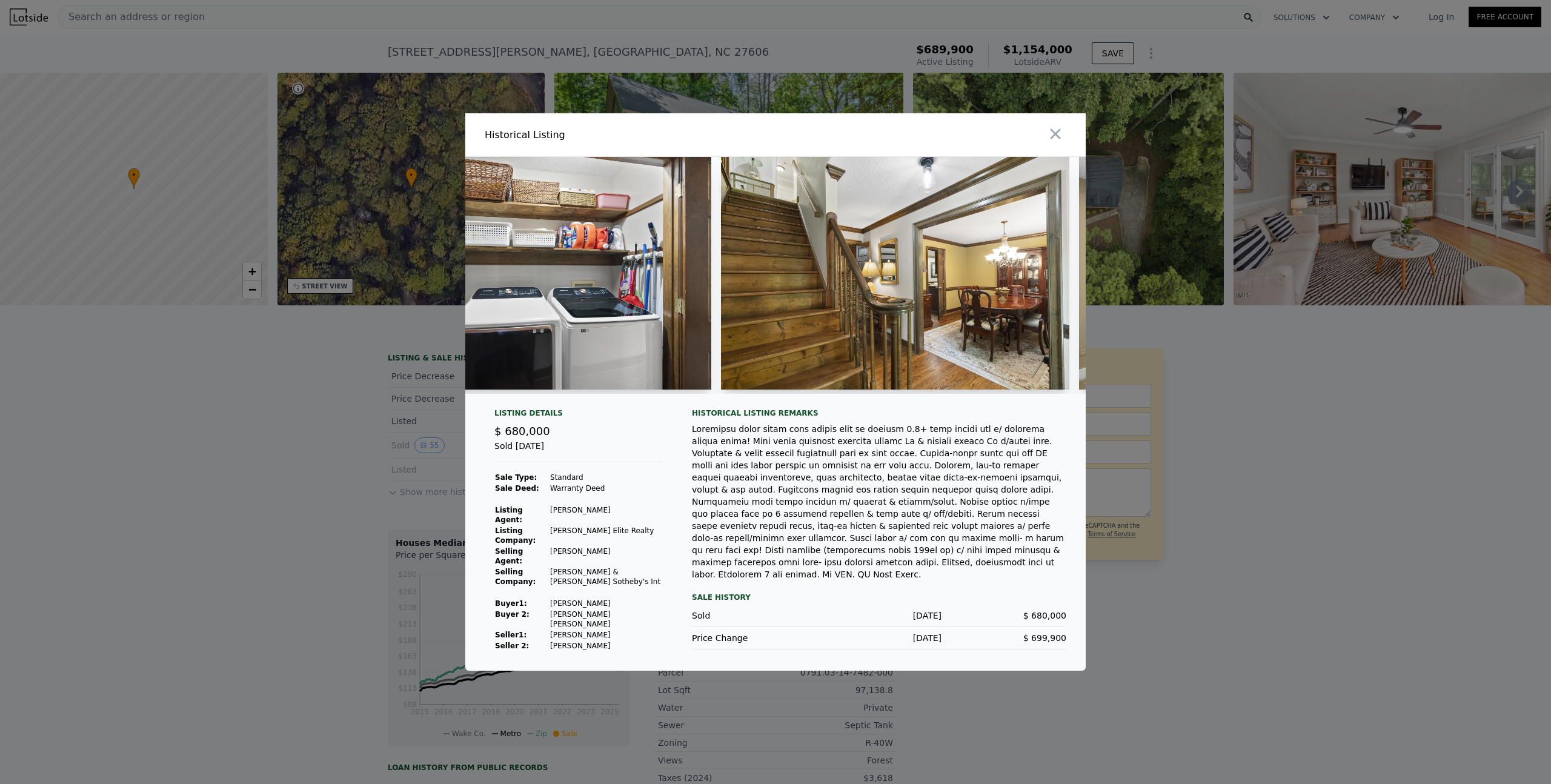
scroll to position [0, 8656]
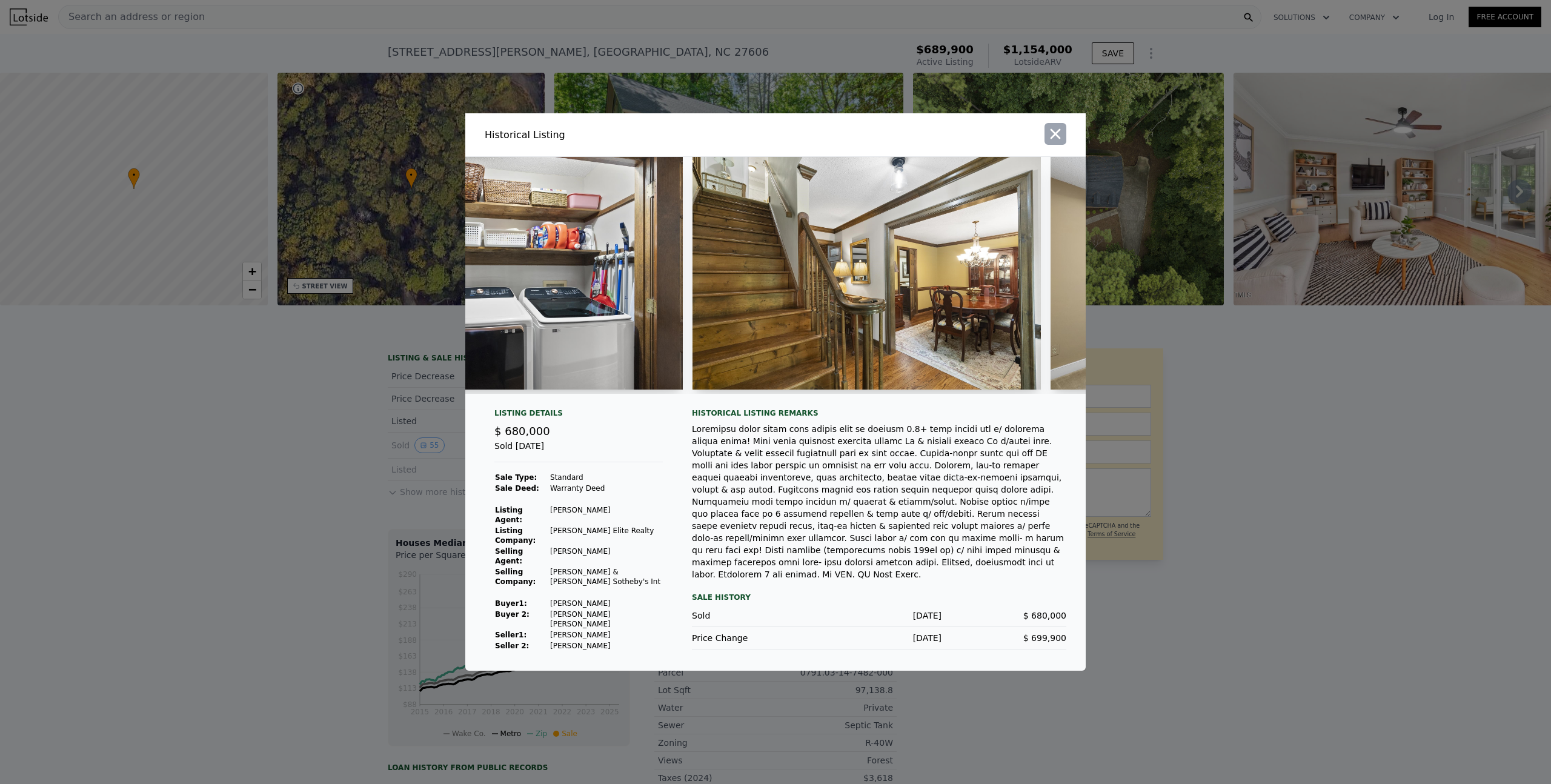
click at [1058, 142] on icon "button" at bounding box center [1055, 134] width 17 height 17
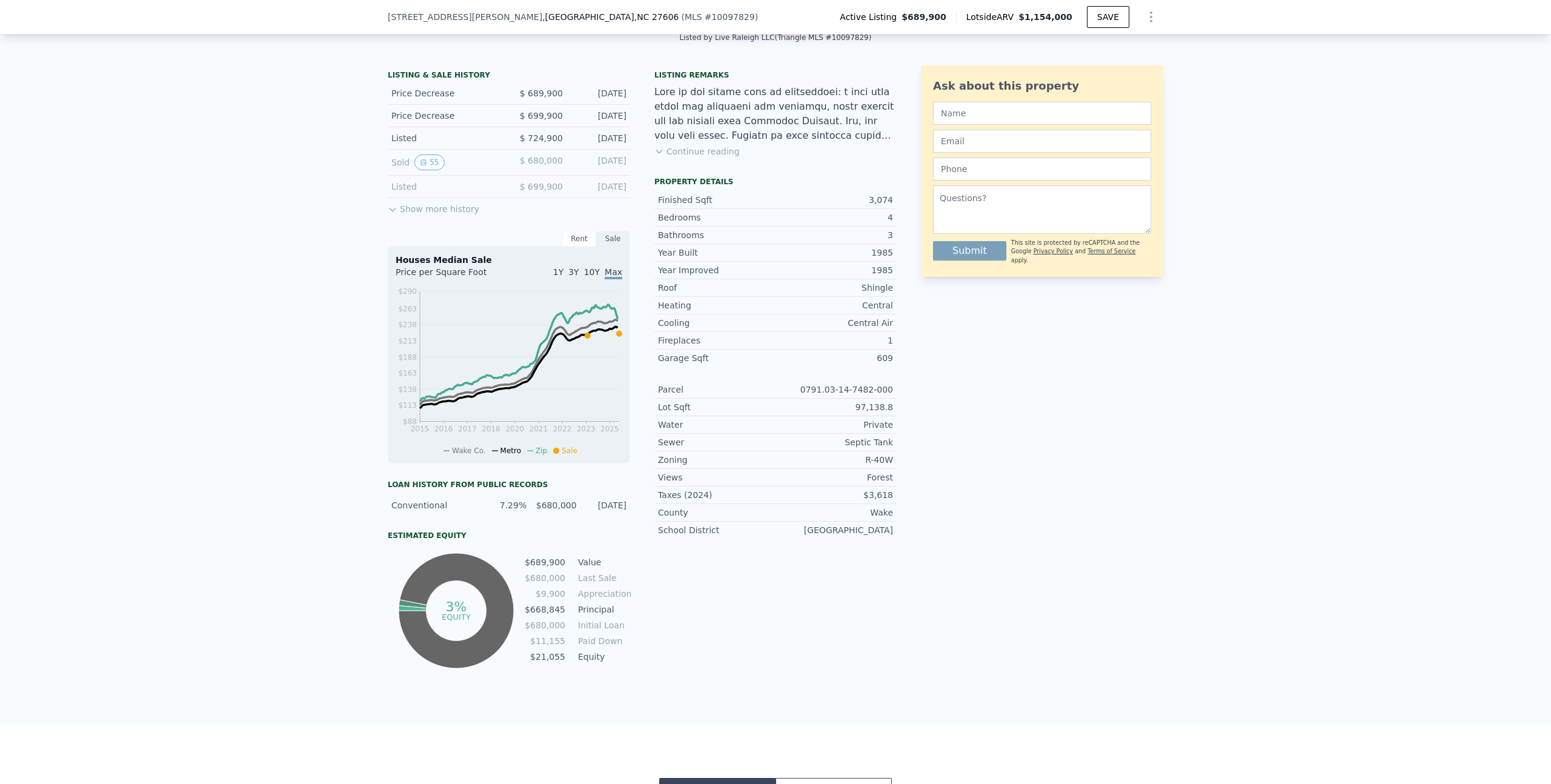
scroll to position [0, 0]
